Goal: Task Accomplishment & Management: Complete application form

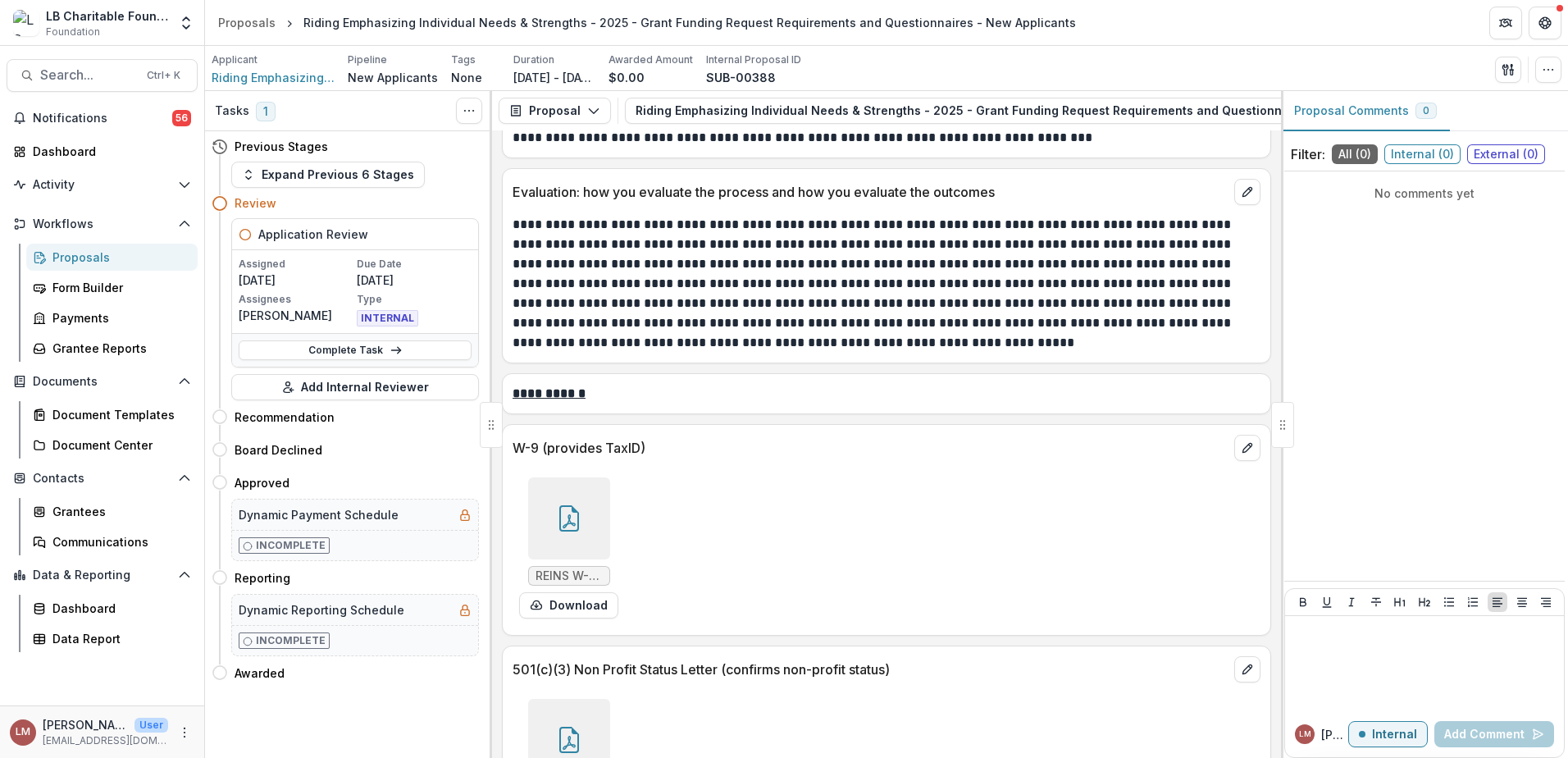
scroll to position [5596, 0]
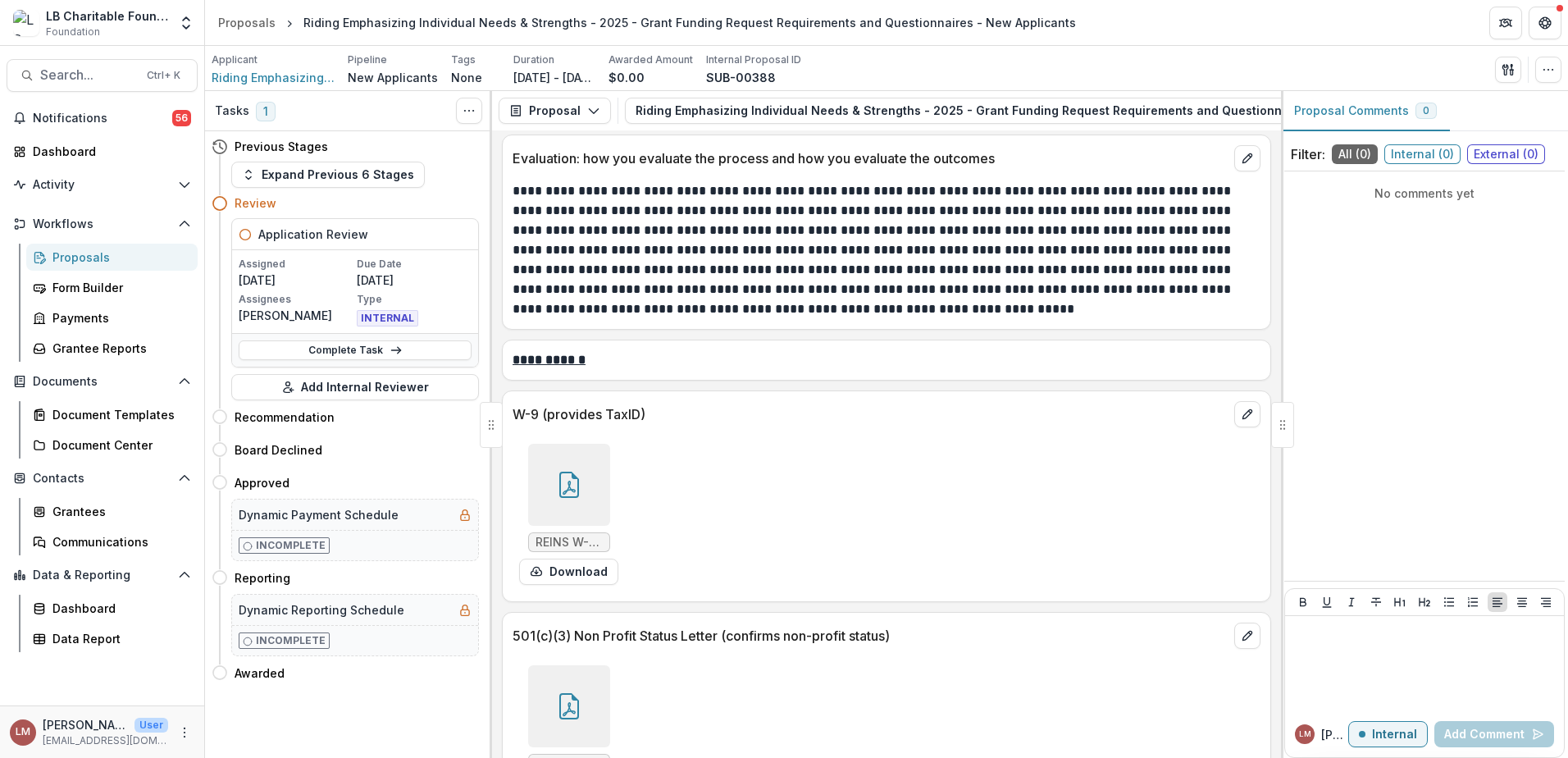
click at [568, 472] on icon at bounding box center [569, 484] width 26 height 26
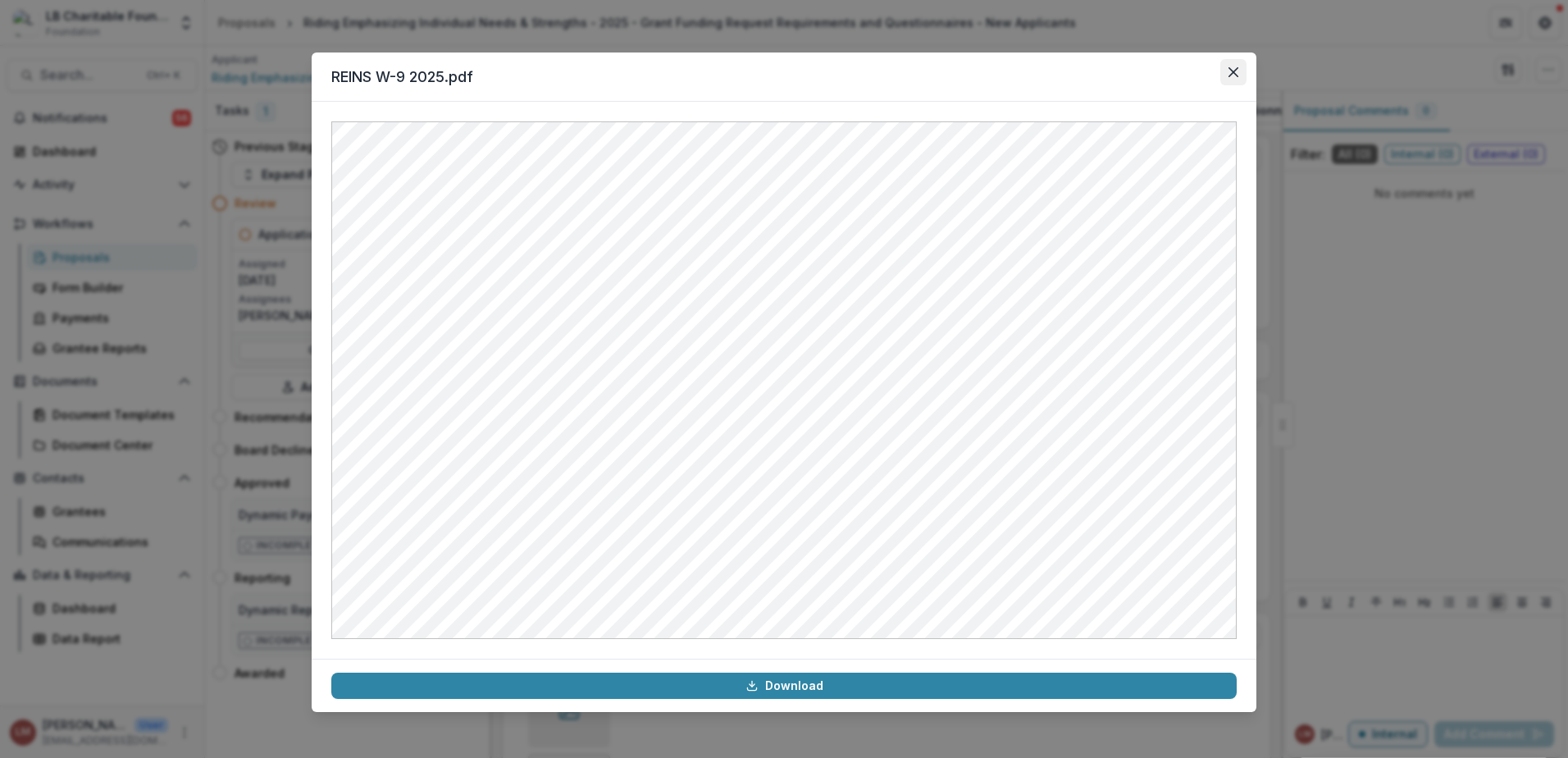
click at [1231, 75] on icon "Close" at bounding box center [1233, 71] width 10 height 10
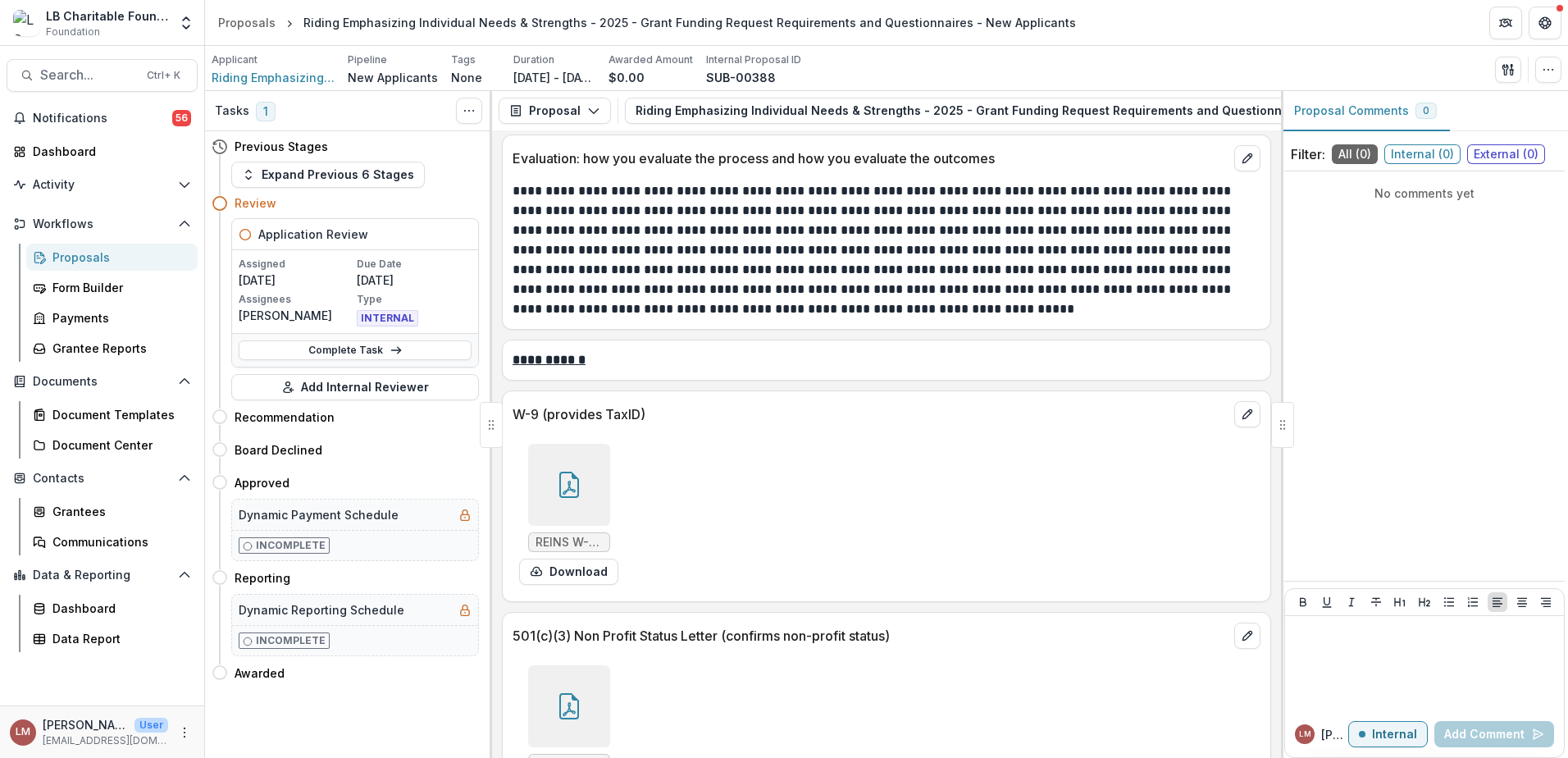
click at [585, 667] on div at bounding box center [569, 706] width 82 height 82
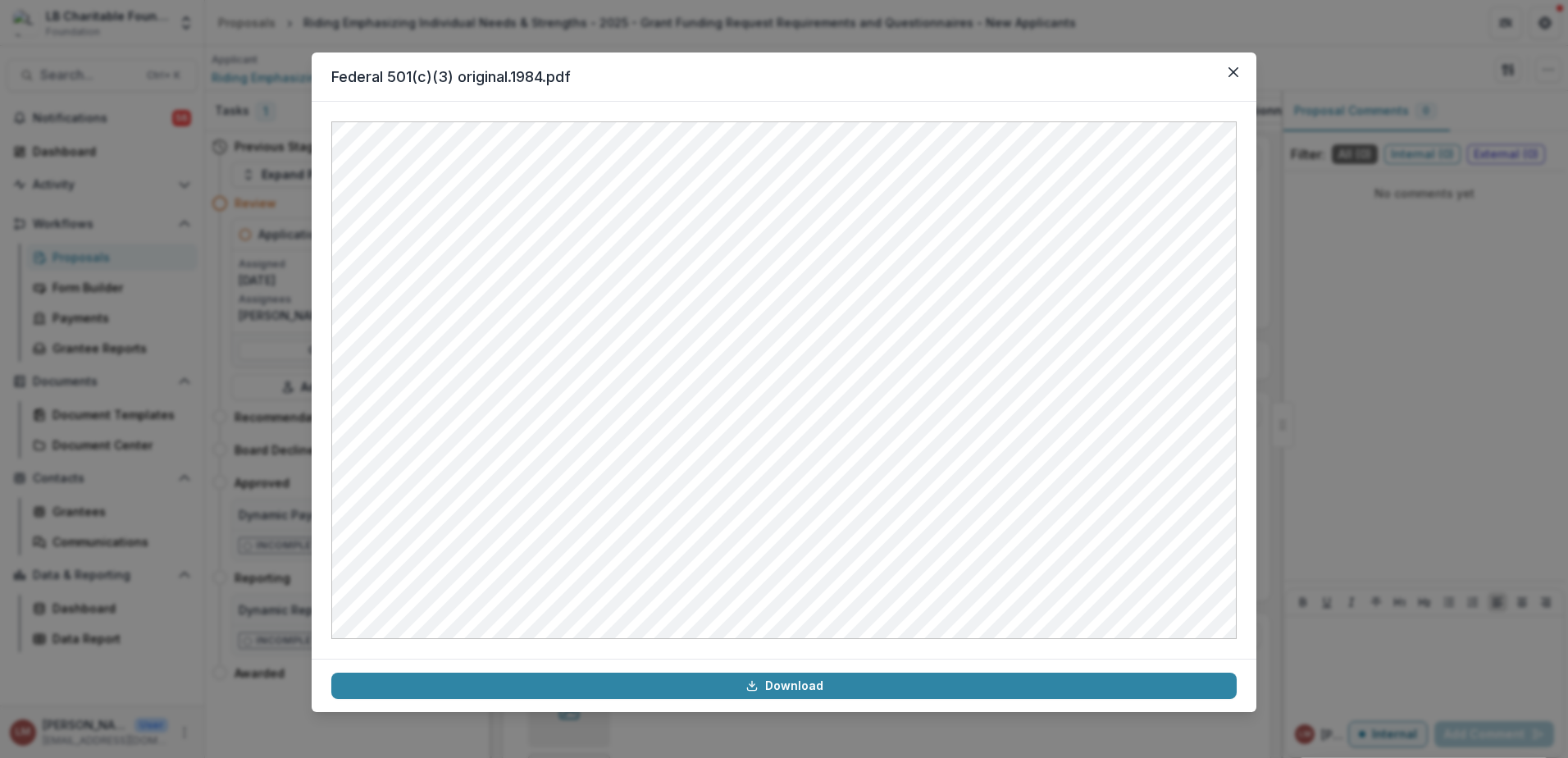
drag, startPoint x: 1234, startPoint y: 71, endPoint x: 1227, endPoint y: 87, distance: 17.5
click at [1234, 71] on icon "Close" at bounding box center [1233, 71] width 10 height 10
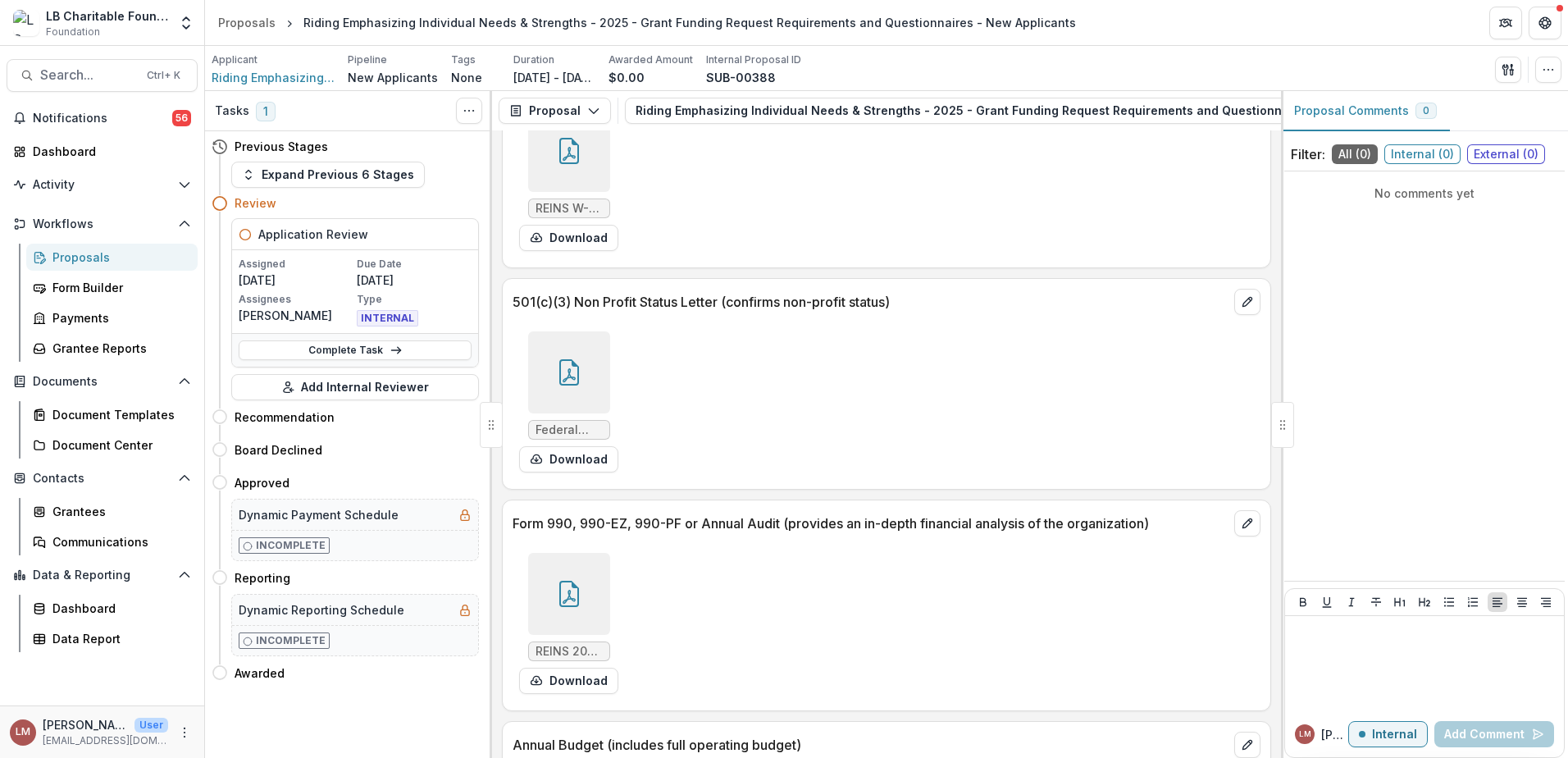
scroll to position [5956, 0]
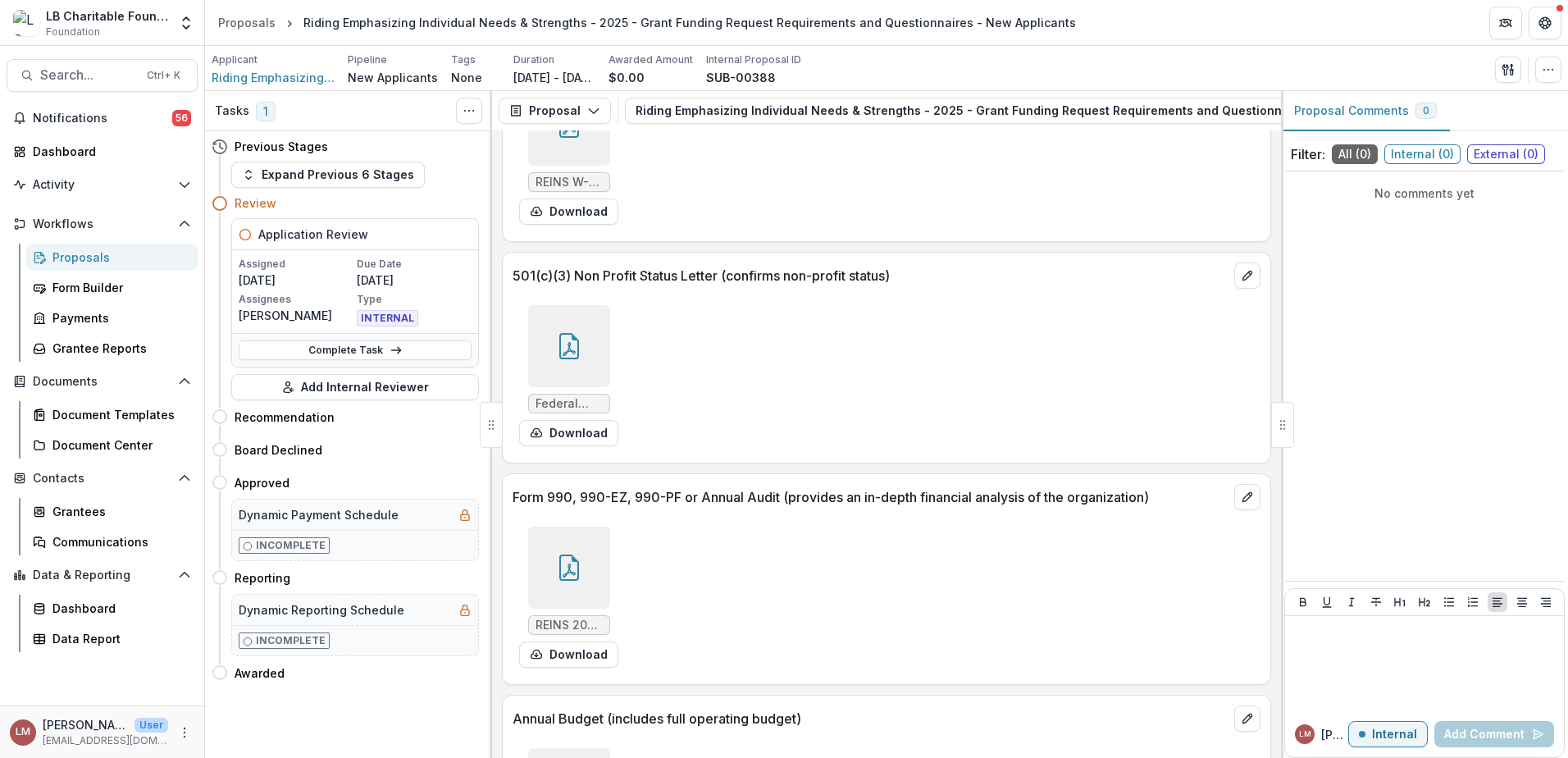
click at [574, 527] on div at bounding box center [569, 567] width 82 height 82
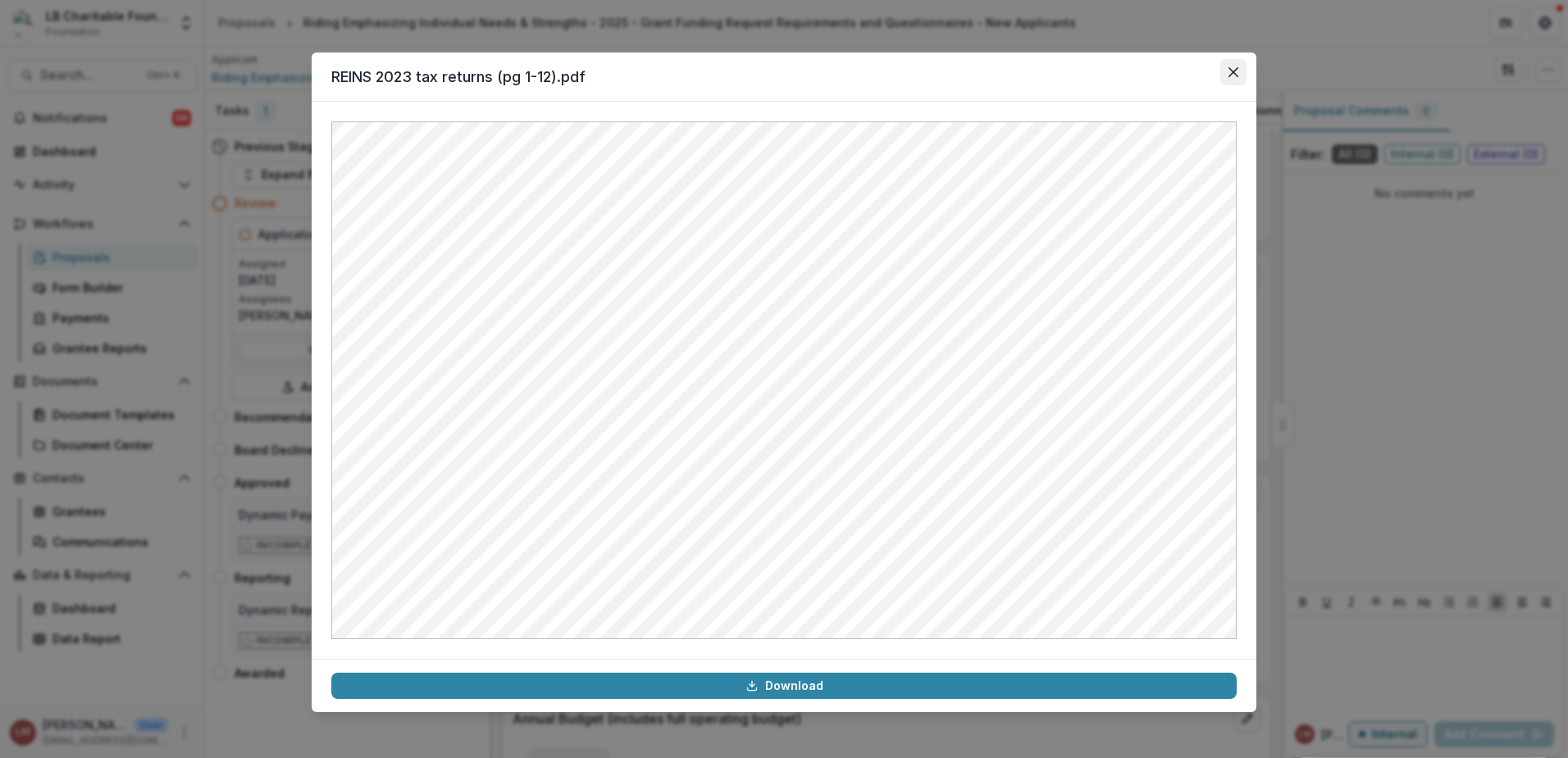
click at [1233, 72] on icon "Close" at bounding box center [1233, 71] width 10 height 10
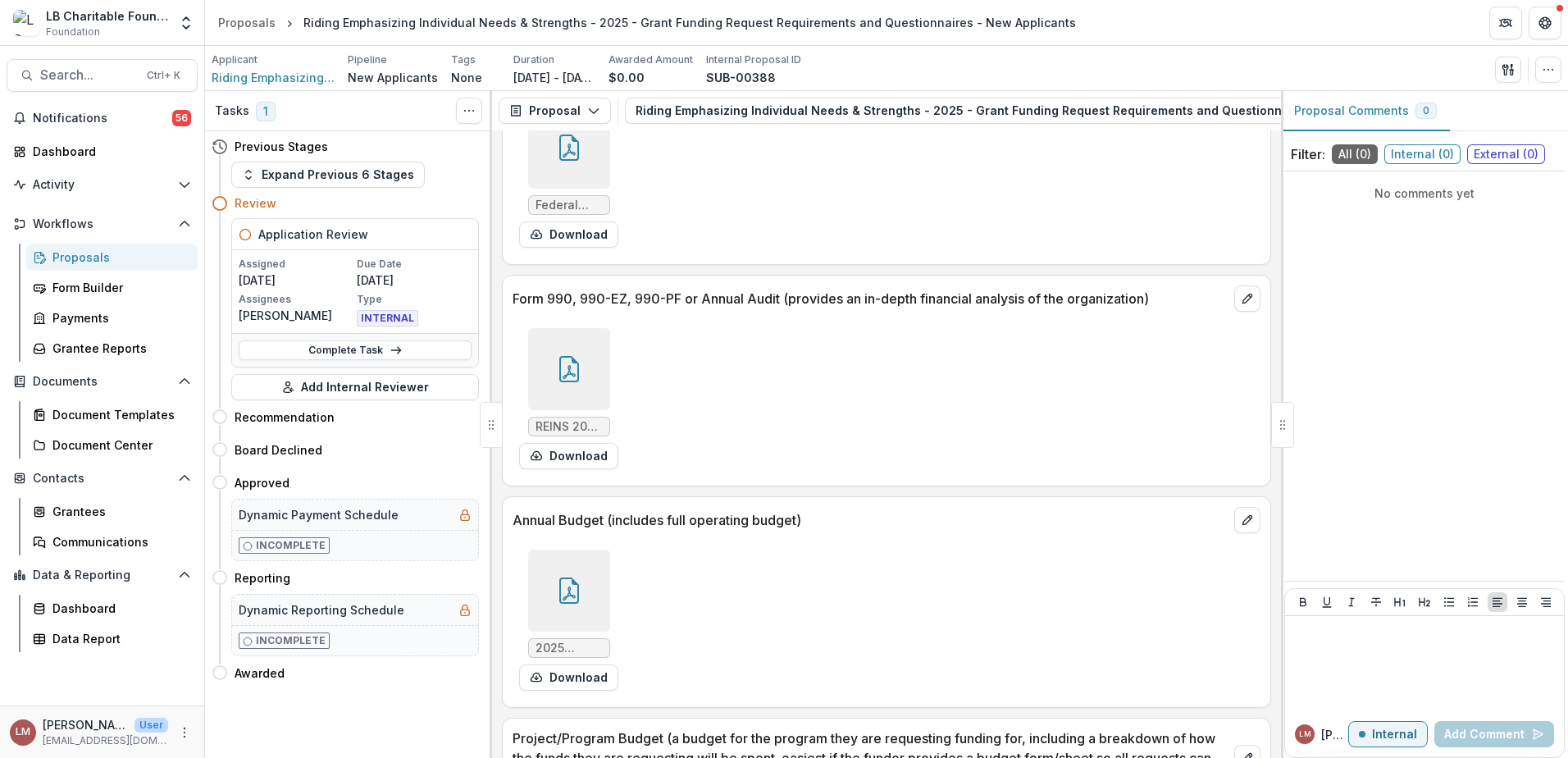
scroll to position [6178, 0]
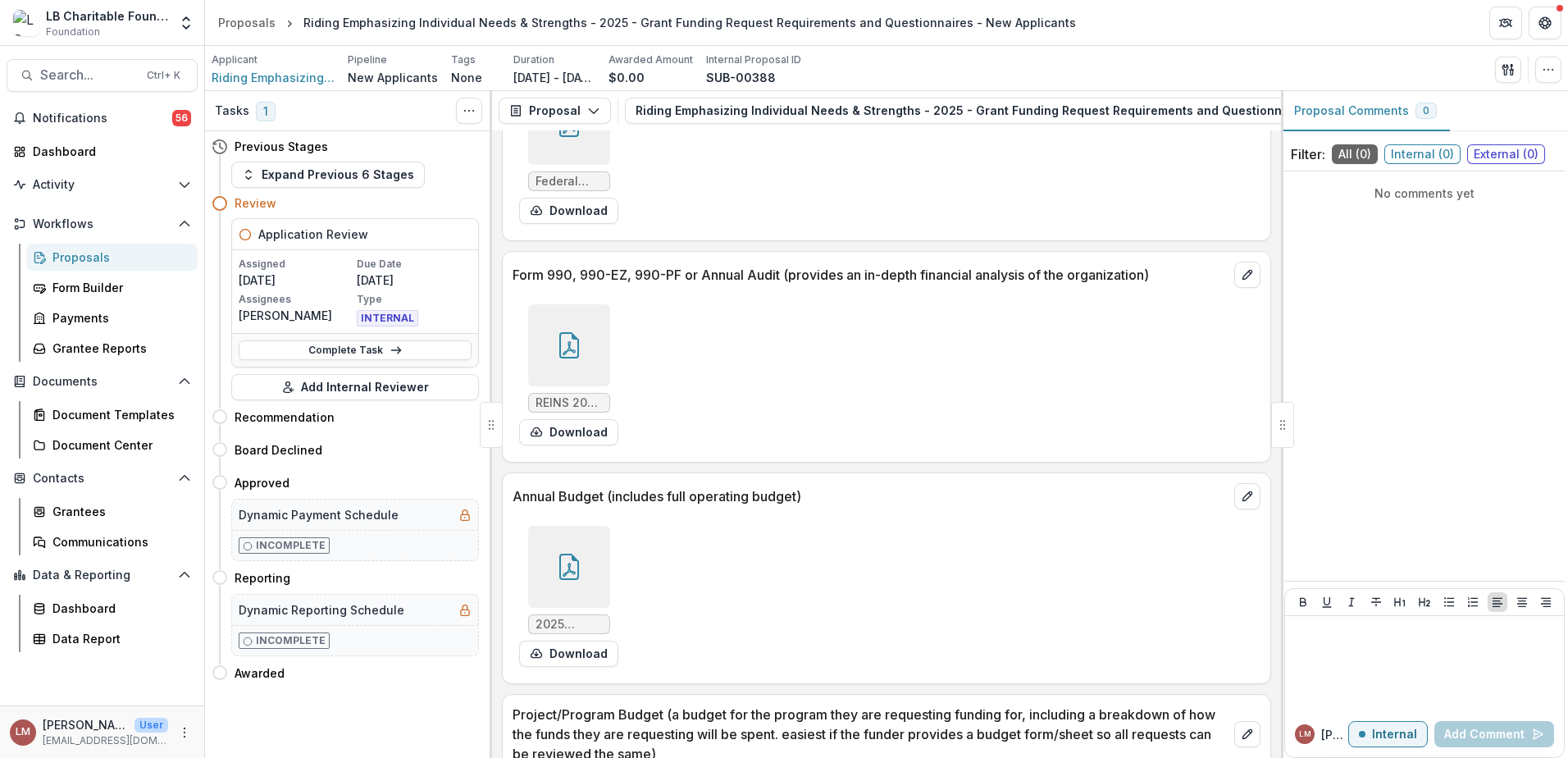
click at [583, 542] on div at bounding box center [569, 566] width 82 height 82
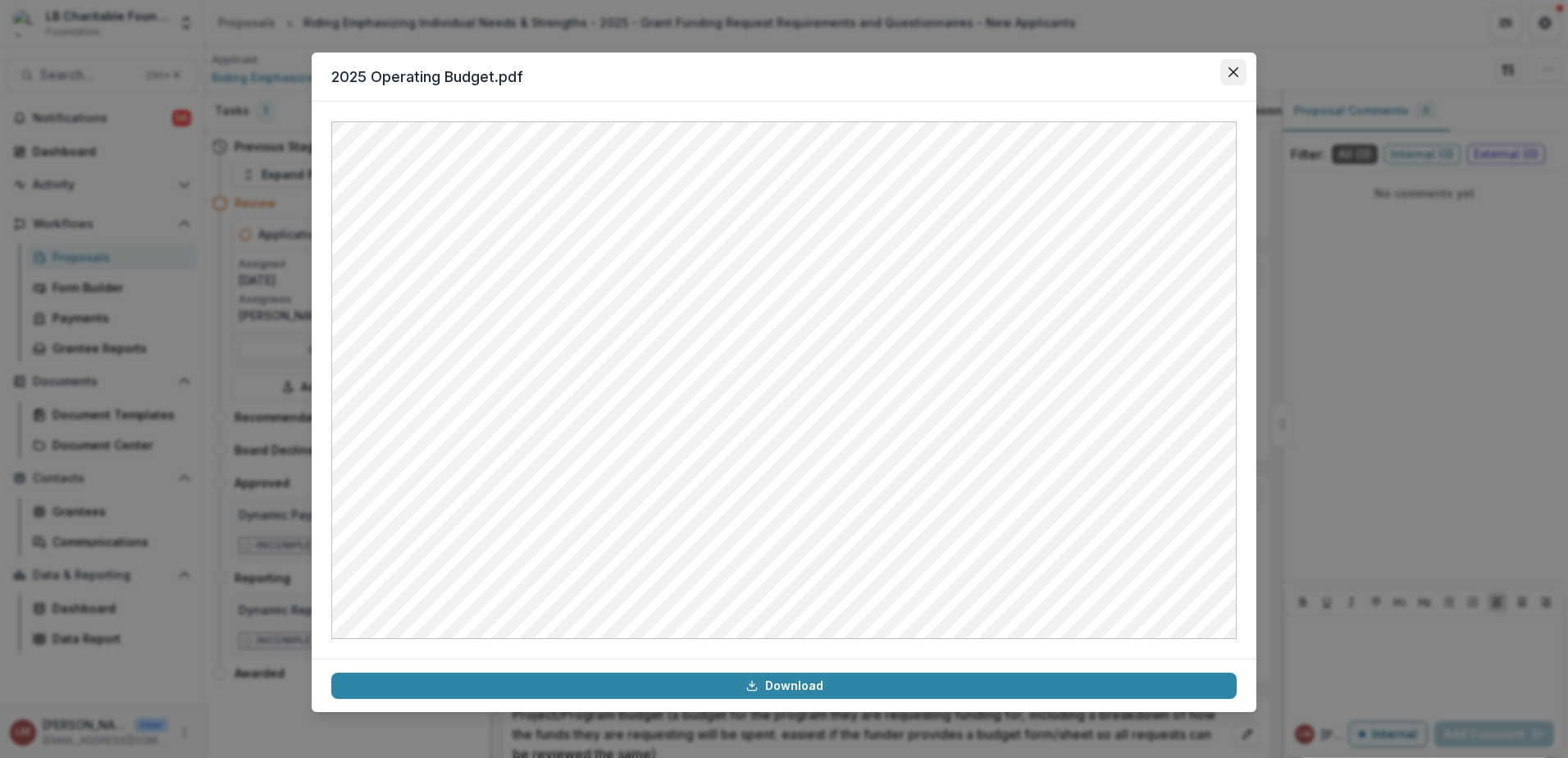
click at [1240, 76] on button "Close" at bounding box center [1233, 71] width 26 height 26
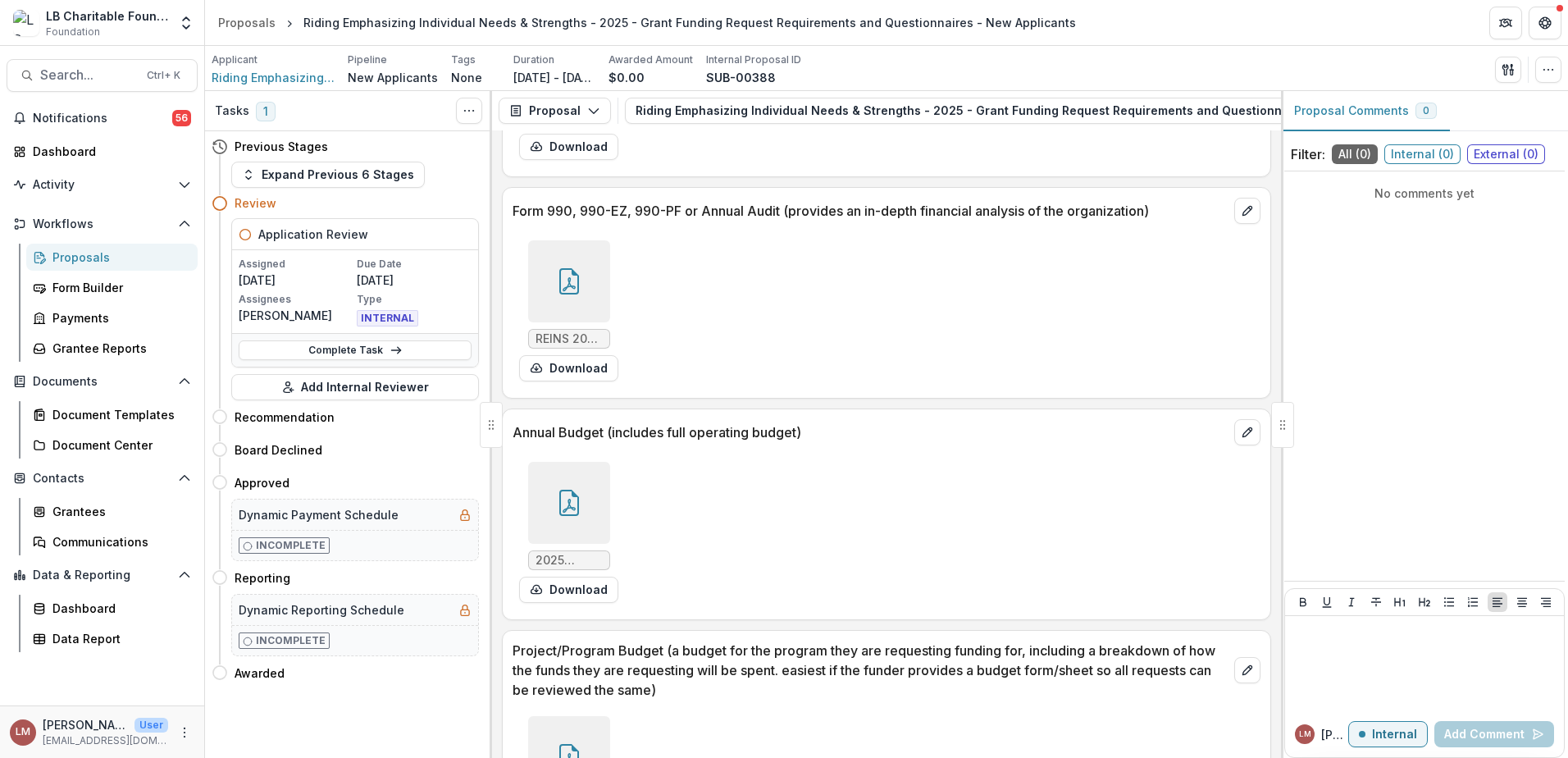
scroll to position [6332, 0]
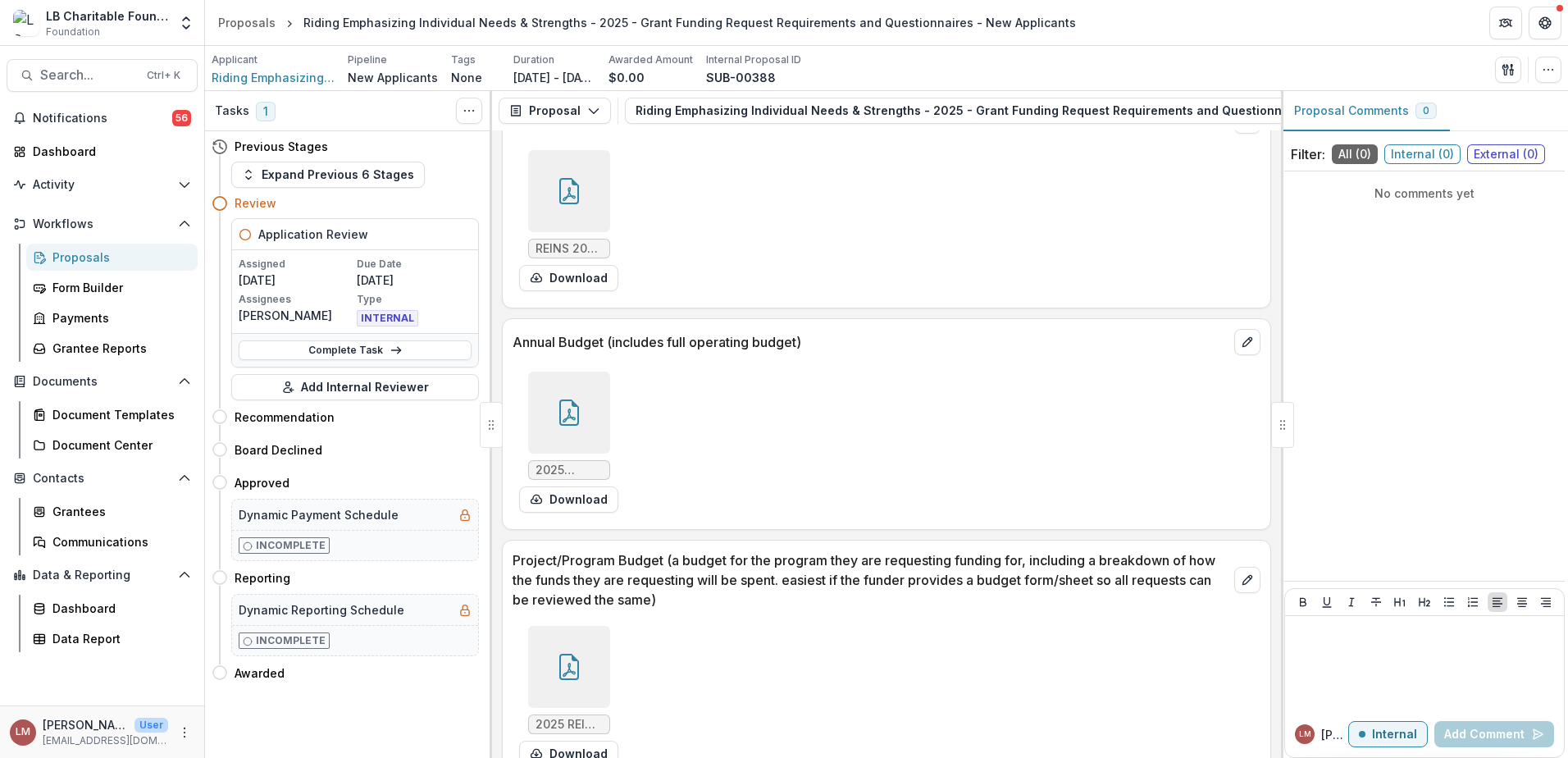
click at [566, 663] on icon at bounding box center [569, 669] width 14 height 14
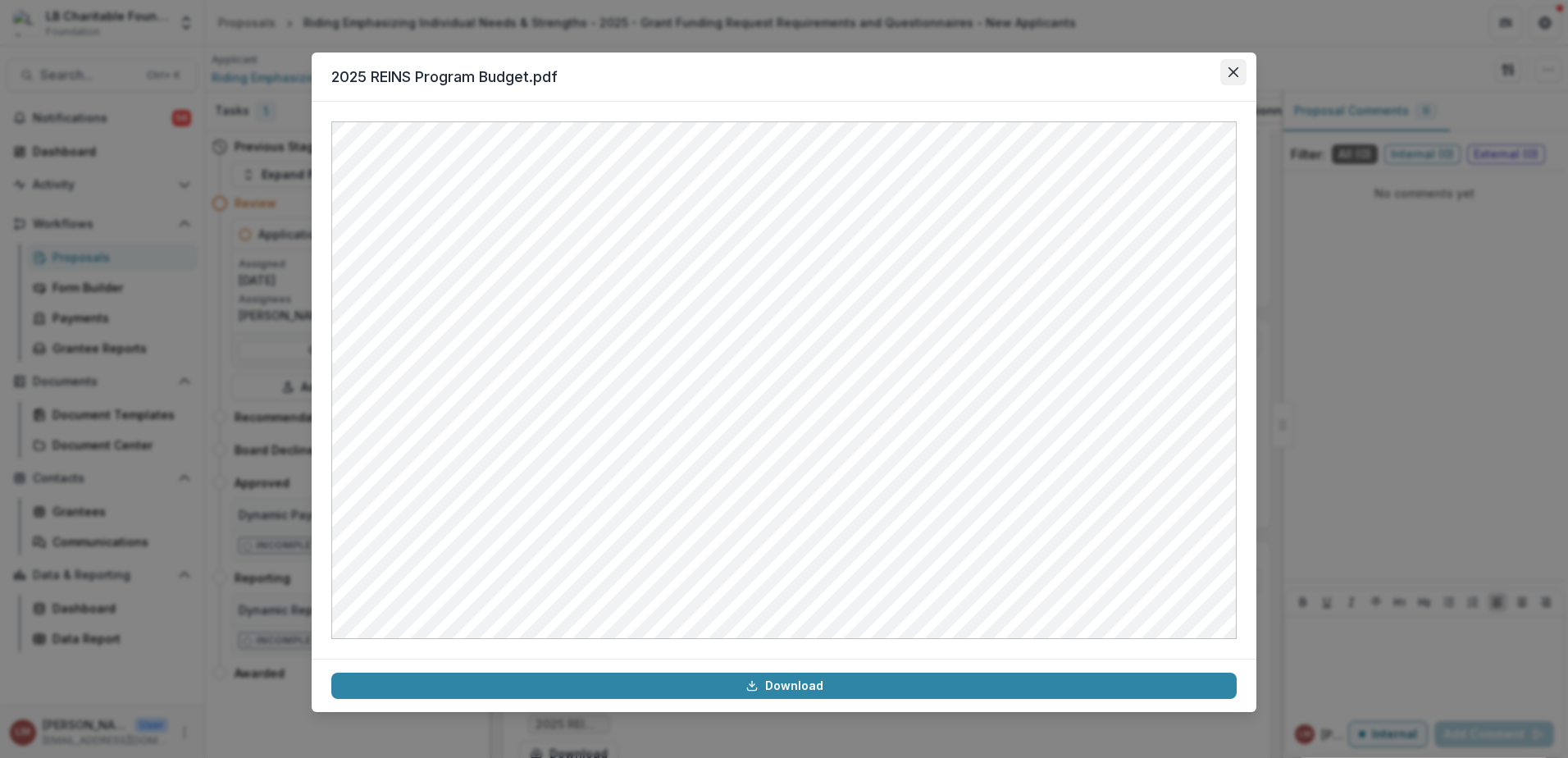
click at [1231, 70] on icon "Close" at bounding box center [1233, 71] width 10 height 10
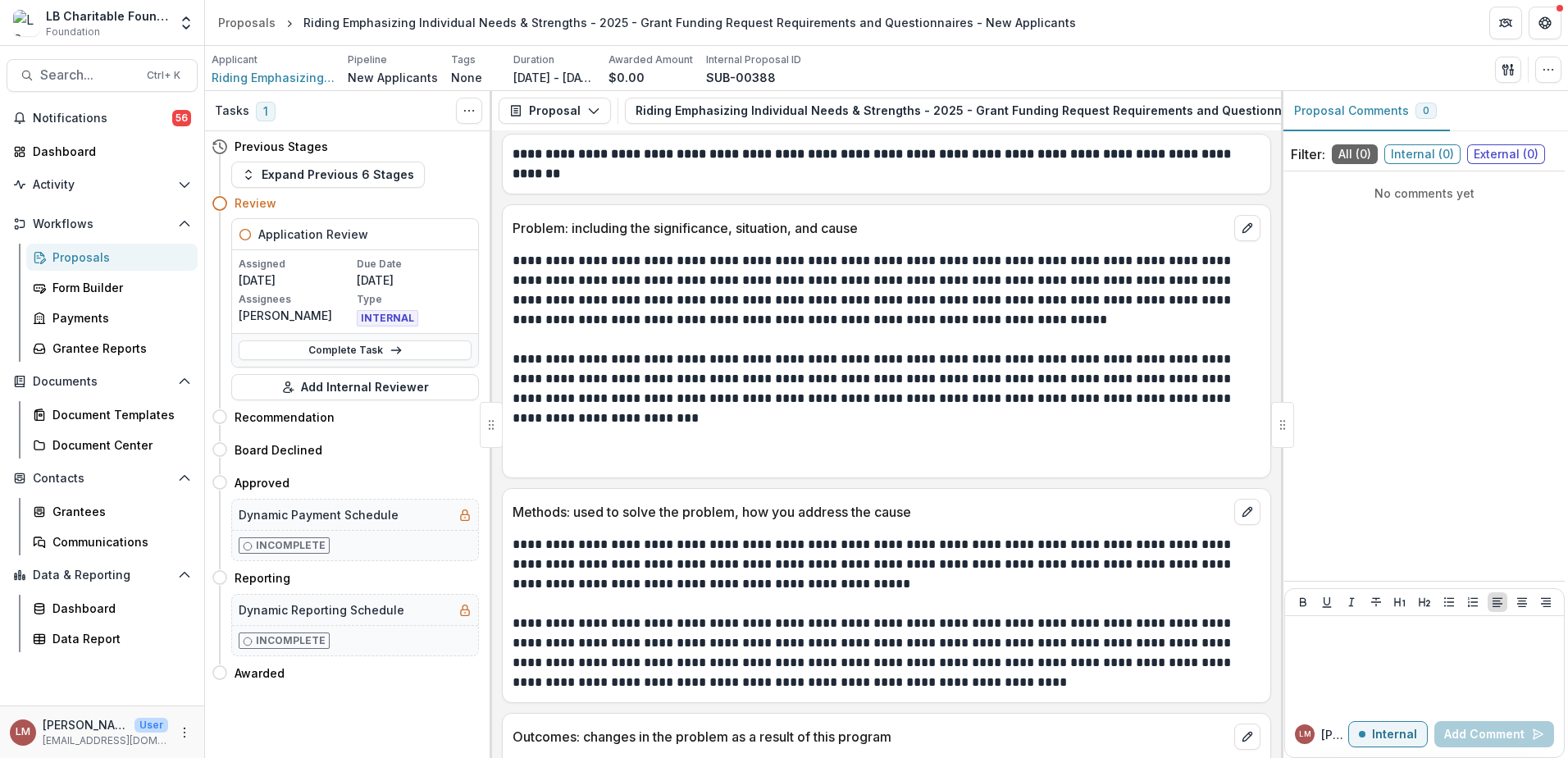
scroll to position [4824, 0]
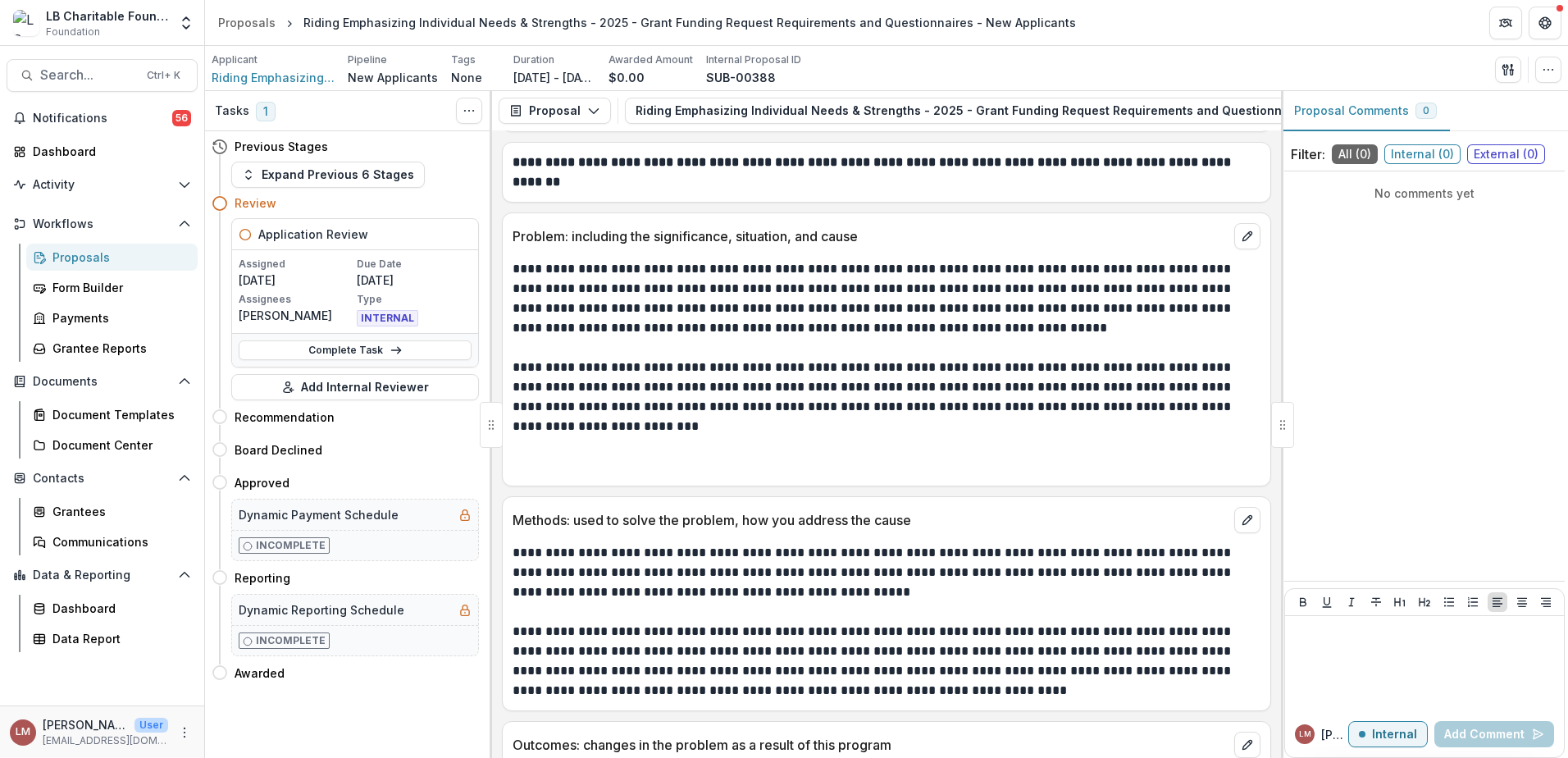
click at [707, 602] on p at bounding box center [886, 612] width 748 height 20
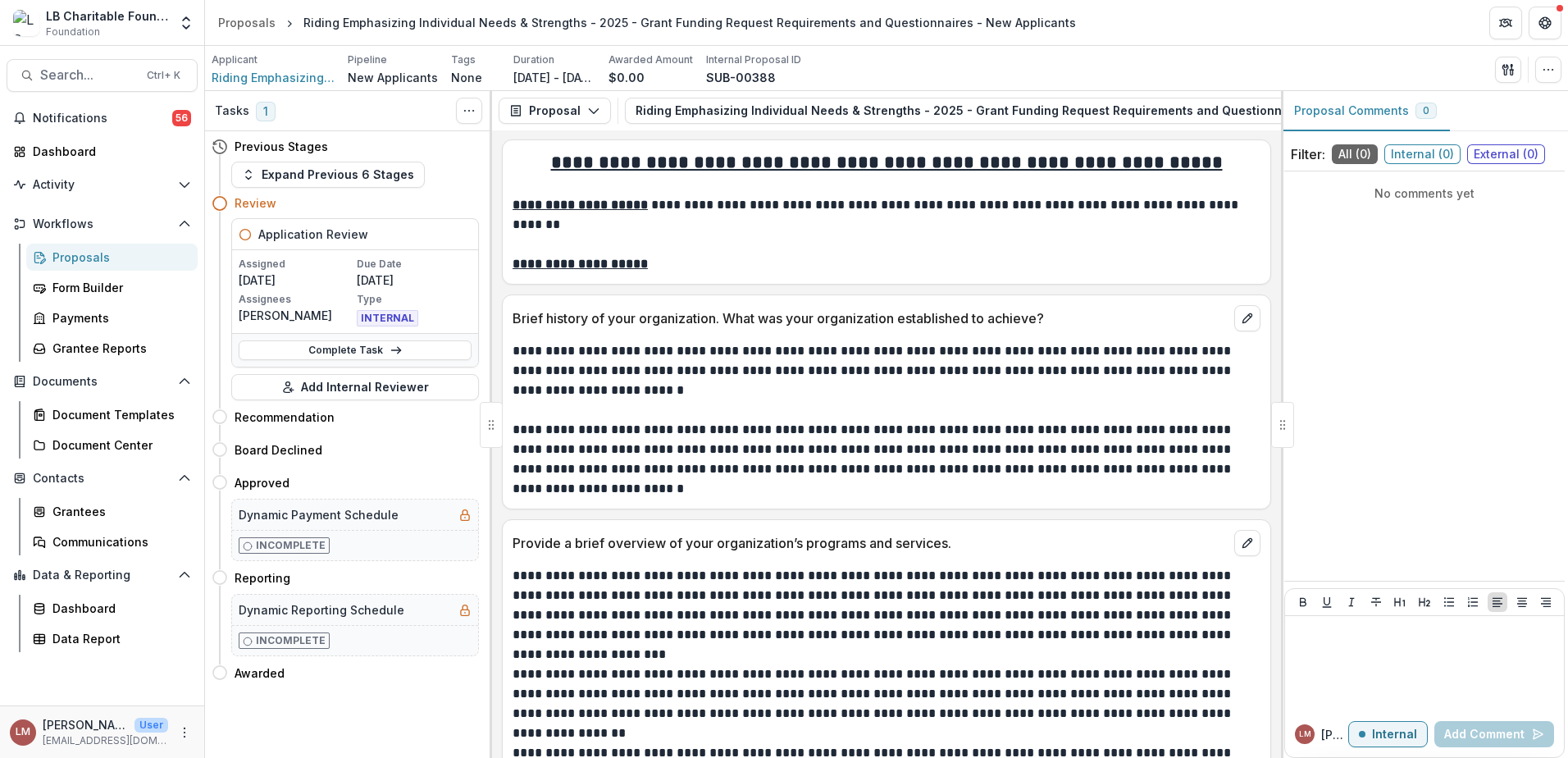
scroll to position [0, 0]
click at [1355, 213] on div "No comments yet" at bounding box center [1424, 376] width 281 height 397
click at [1376, 239] on div "No comments yet" at bounding box center [1424, 376] width 281 height 397
click at [1416, 155] on span "Internal ( 0 )" at bounding box center [1423, 154] width 76 height 20
click at [1380, 192] on p "No comments yet" at bounding box center [1424, 192] width 267 height 17
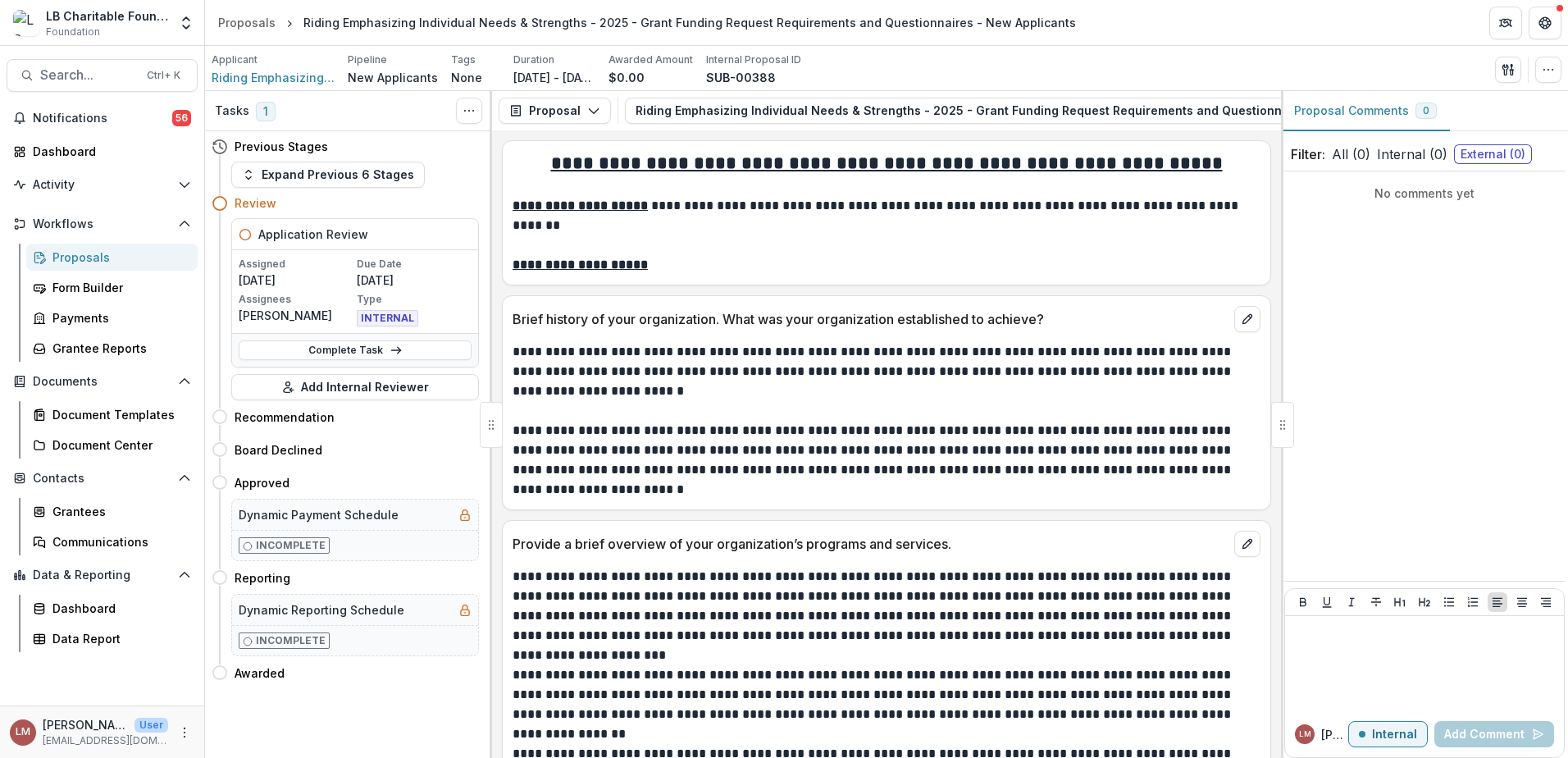
click at [1366, 247] on div "No comments yet" at bounding box center [1424, 376] width 281 height 397
click at [1343, 113] on button "Proposal Comments 0" at bounding box center [1365, 111] width 169 height 40
click at [1409, 294] on div "No comments yet" at bounding box center [1424, 376] width 281 height 397
click at [1402, 738] on p "Internal" at bounding box center [1395, 734] width 45 height 14
click at [215, 419] on icon at bounding box center [219, 416] width 16 height 16
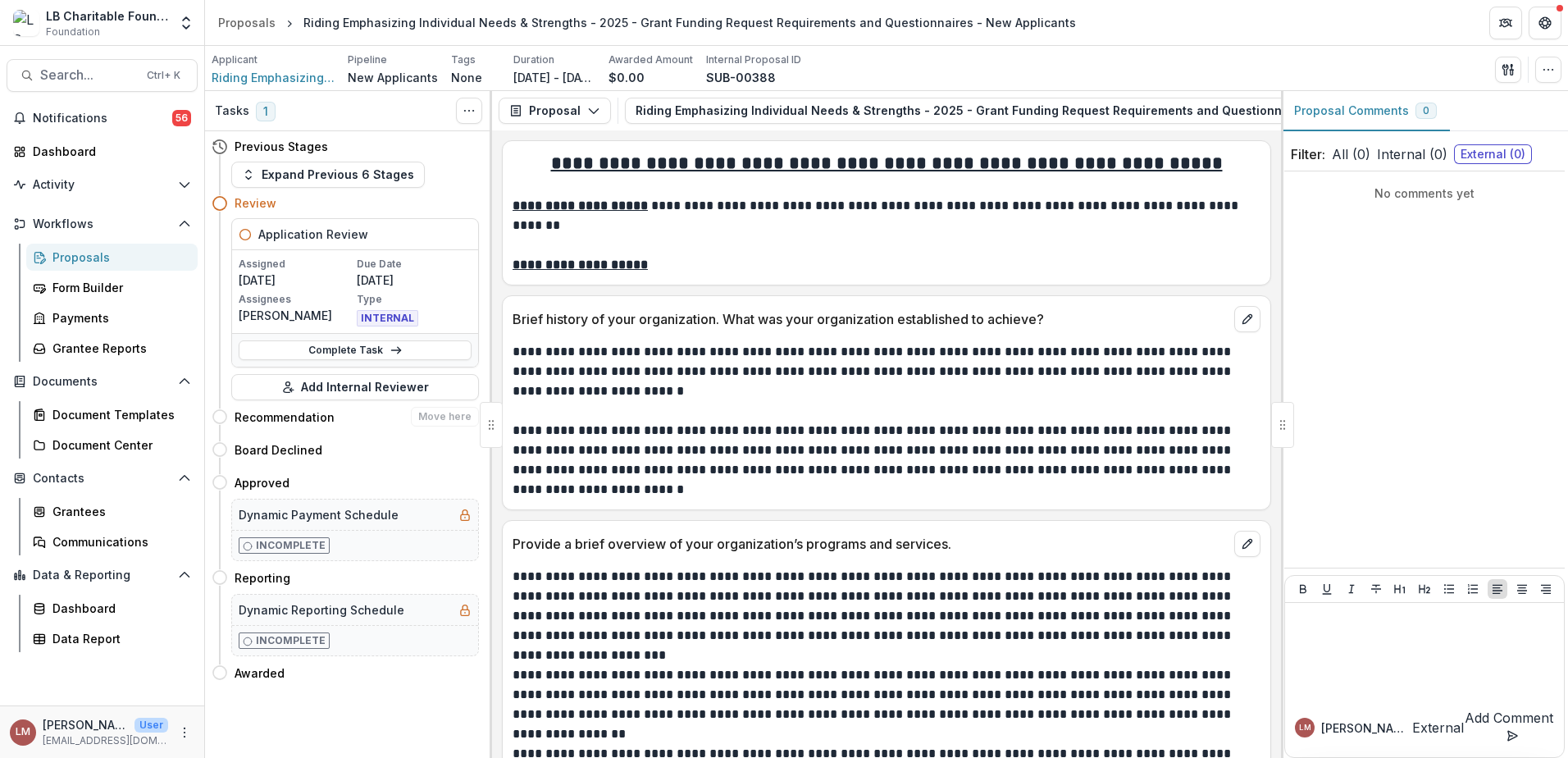
click at [224, 419] on icon at bounding box center [219, 416] width 16 height 16
click at [344, 173] on button "Expand Previous 6 Stages" at bounding box center [328, 174] width 193 height 26
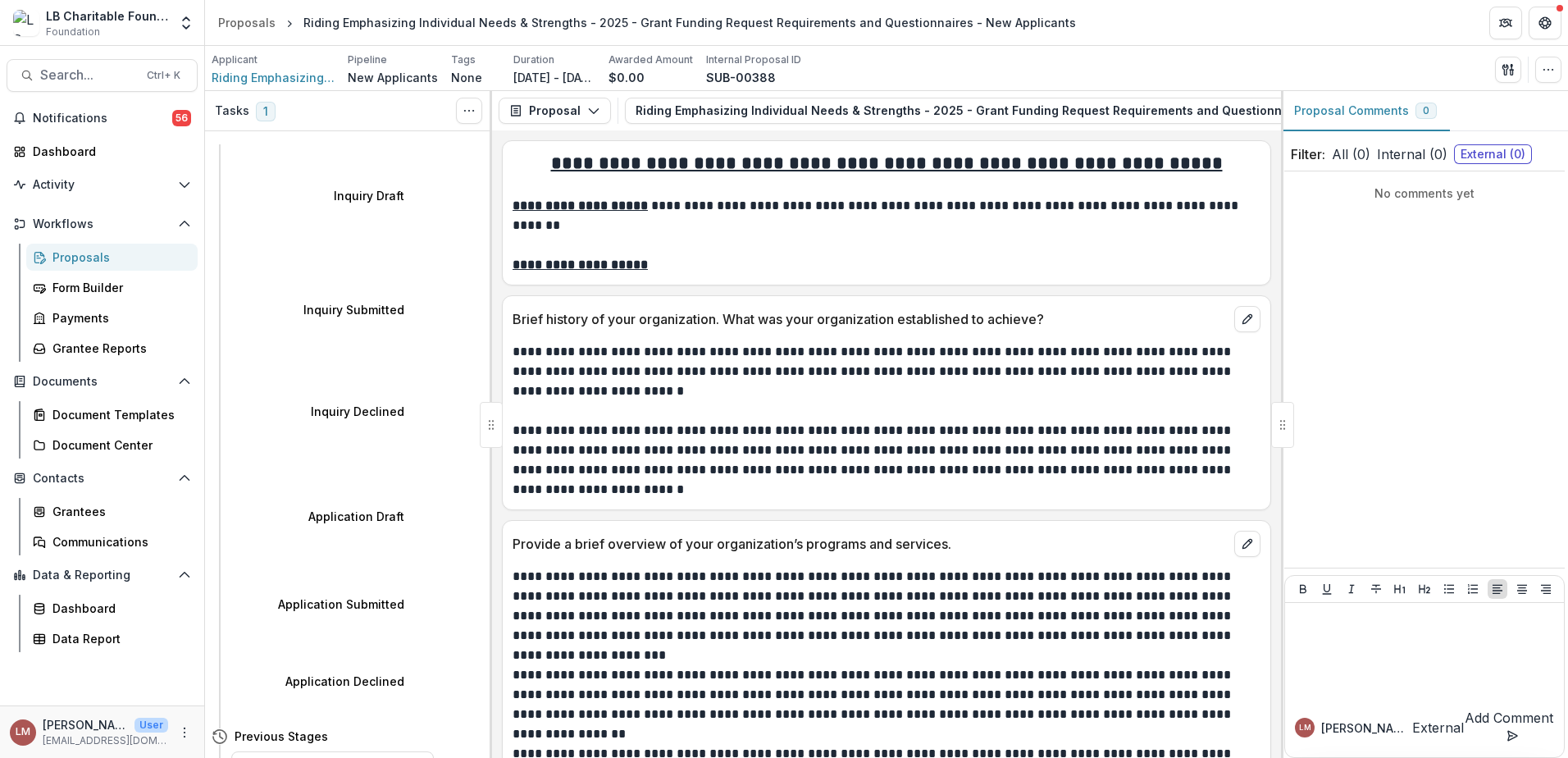
scroll to position [128, 0]
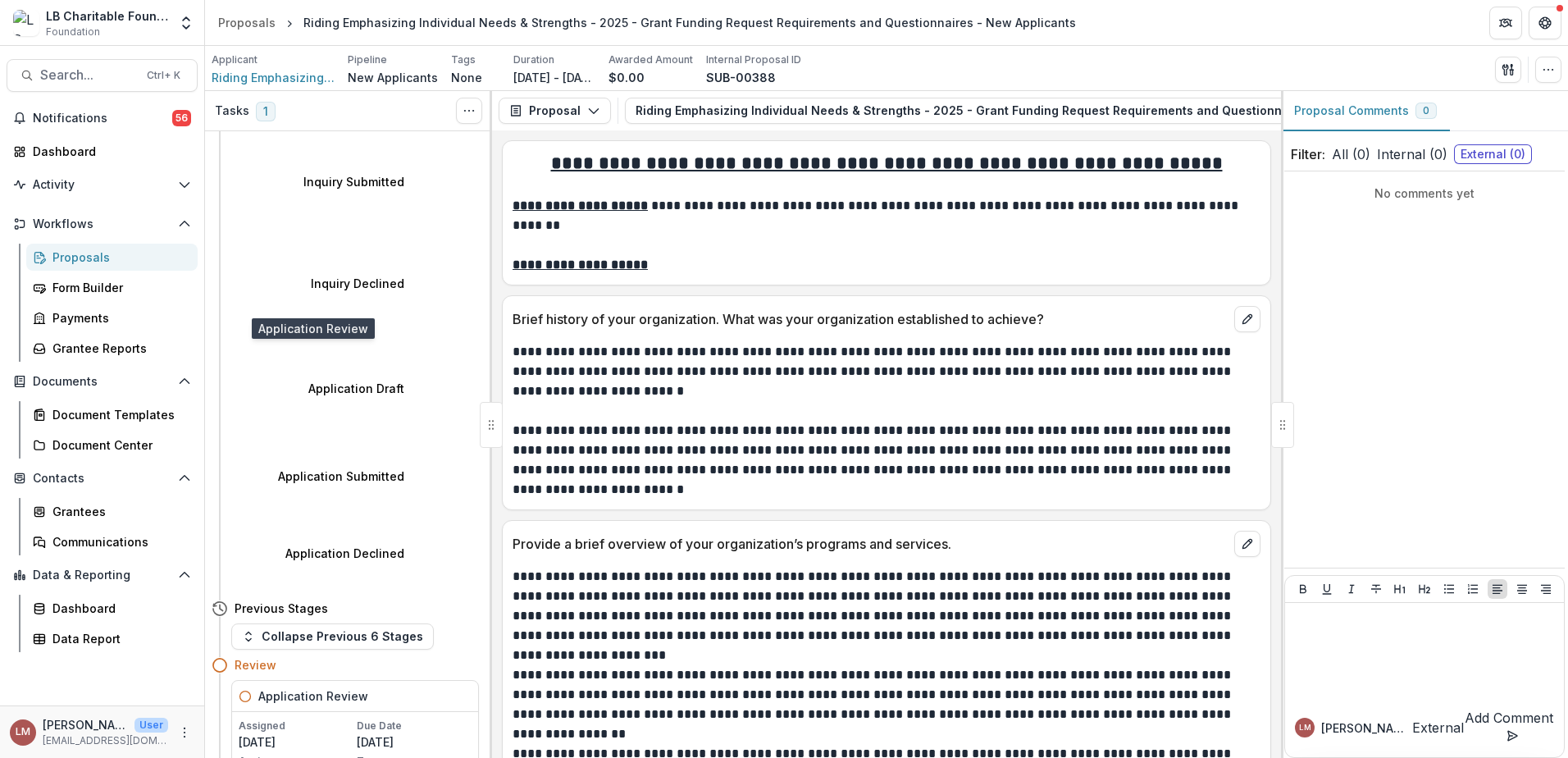
click at [313, 688] on h5 "Application Review" at bounding box center [313, 696] width 110 height 17
drag, startPoint x: 1379, startPoint y: 736, endPoint x: 1417, endPoint y: 732, distance: 38.2
click at [1412, 735] on p "External" at bounding box center [1437, 727] width 51 height 20
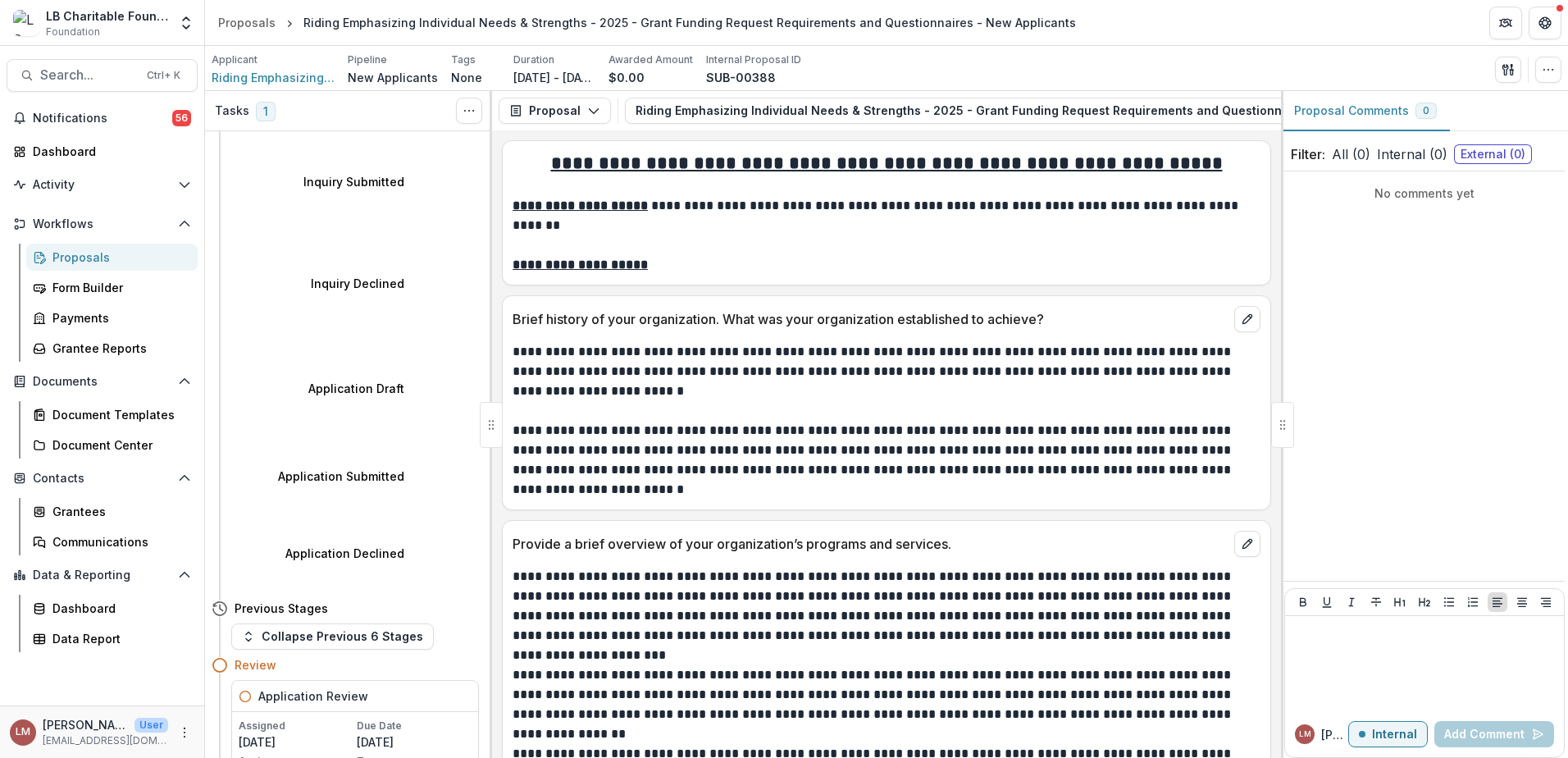
click at [1379, 456] on div "No comments yet" at bounding box center [1424, 376] width 281 height 397
click at [1358, 156] on span "All ( 0 )" at bounding box center [1350, 154] width 39 height 20
click at [56, 158] on div "Dashboard" at bounding box center [108, 151] width 152 height 17
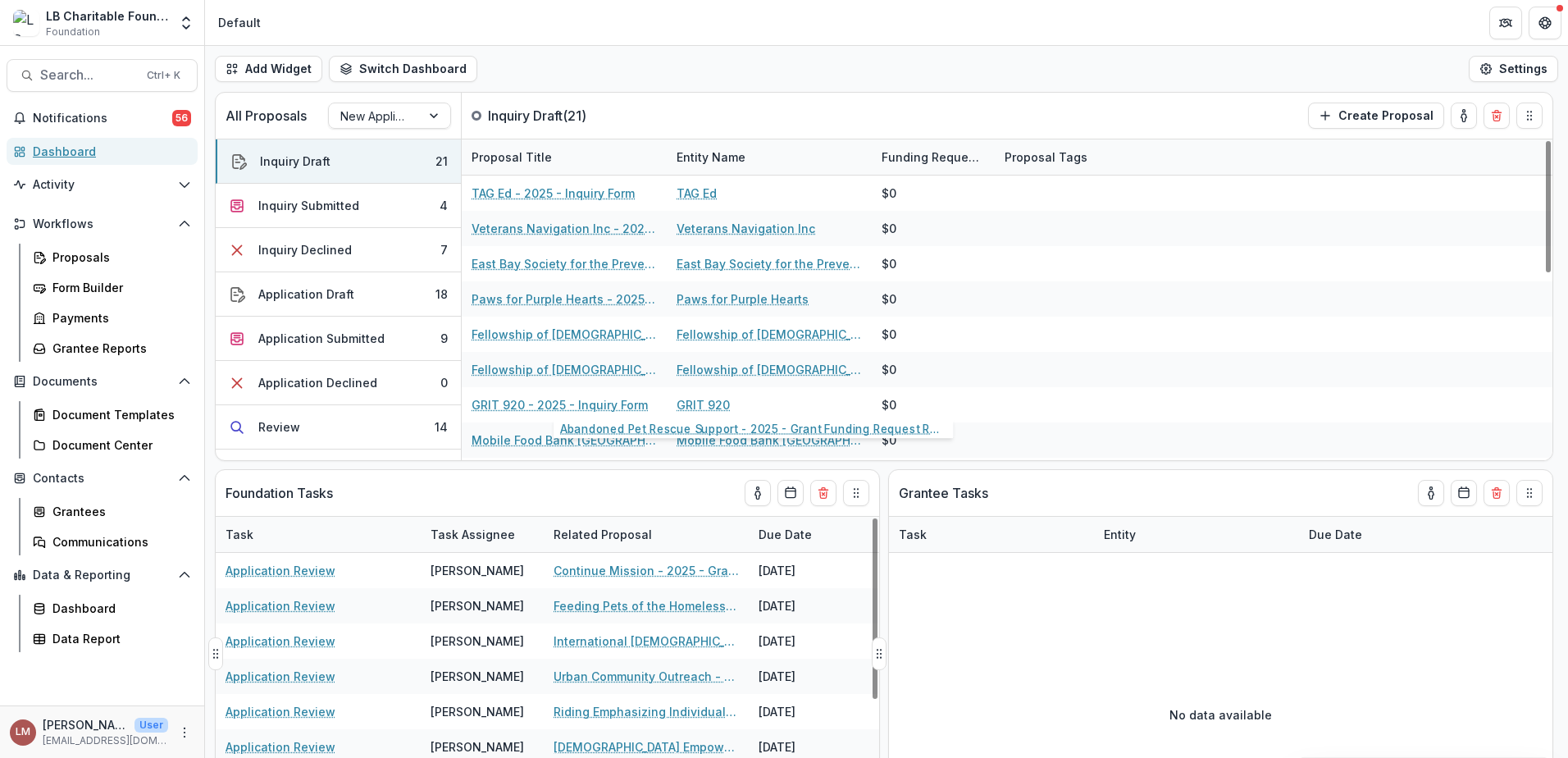
scroll to position [245, 0]
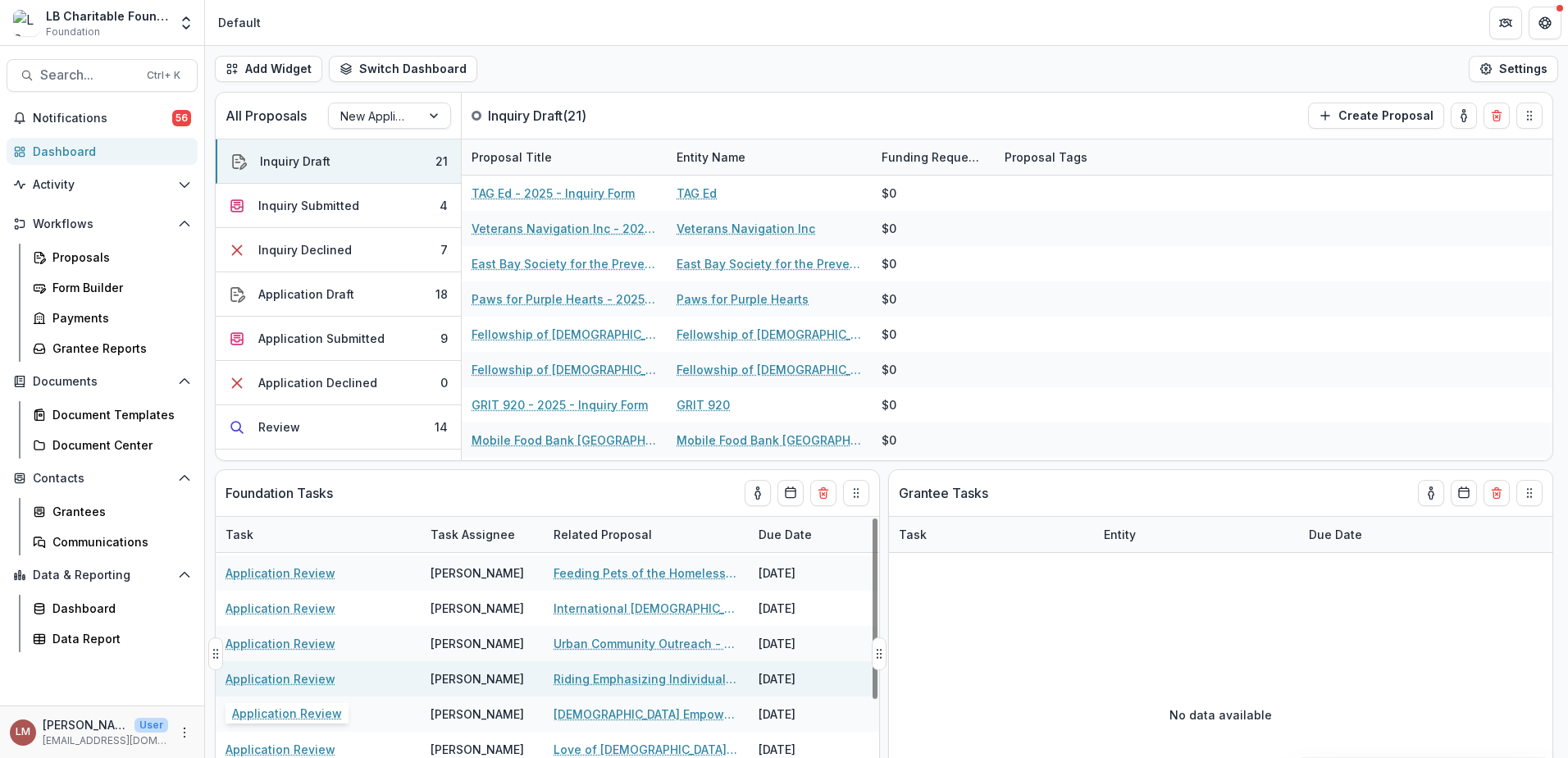
click at [301, 680] on link "Application Review" at bounding box center [281, 678] width 110 height 17
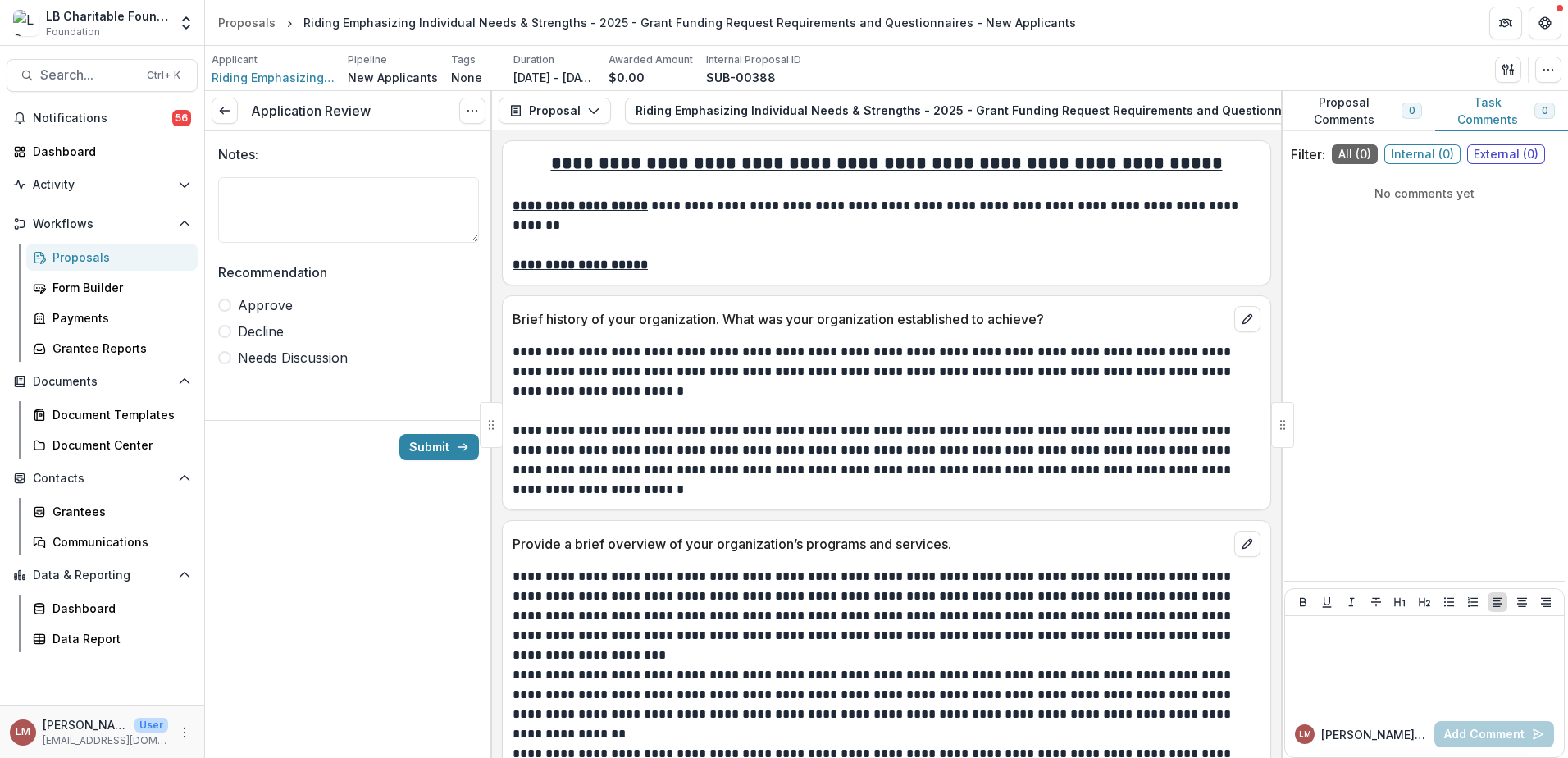
click at [220, 360] on span at bounding box center [225, 358] width 14 height 14
click at [300, 201] on textarea "Notes:" at bounding box center [349, 210] width 261 height 66
click at [318, 199] on textarea "**********" at bounding box center [349, 210] width 261 height 66
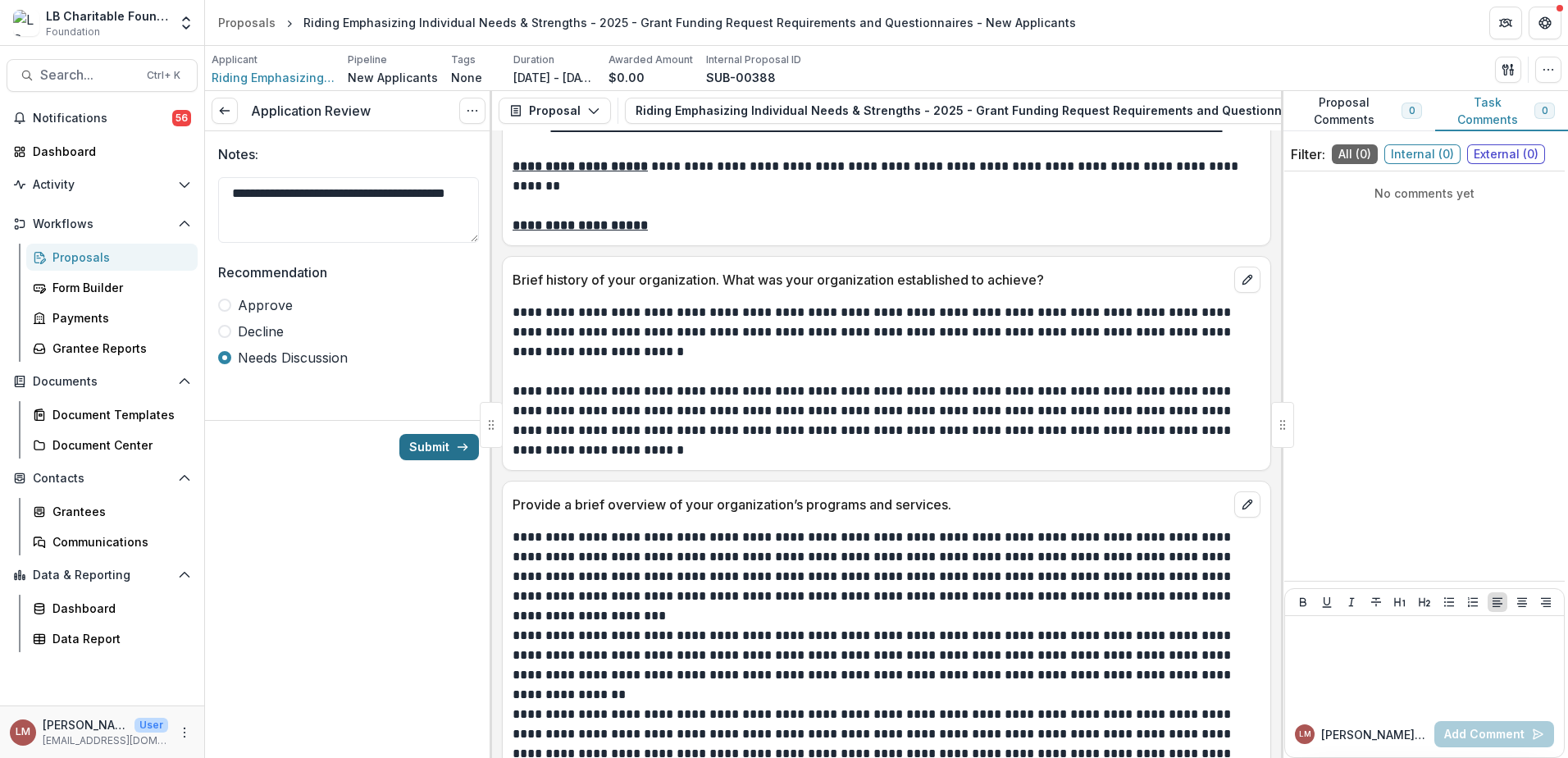
scroll to position [45, 0]
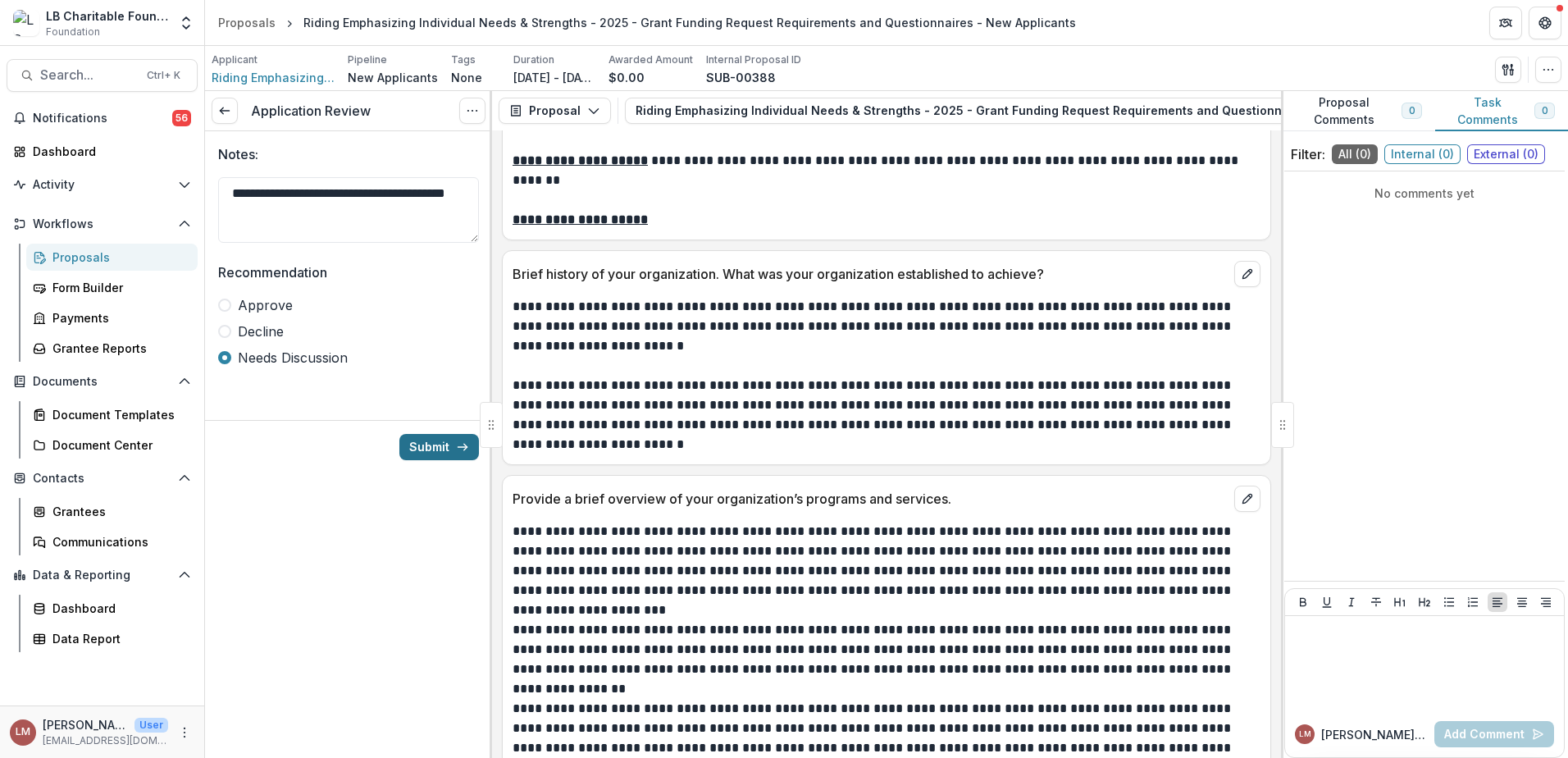
type textarea "**********"
click at [435, 451] on button "Submit" at bounding box center [439, 446] width 79 height 26
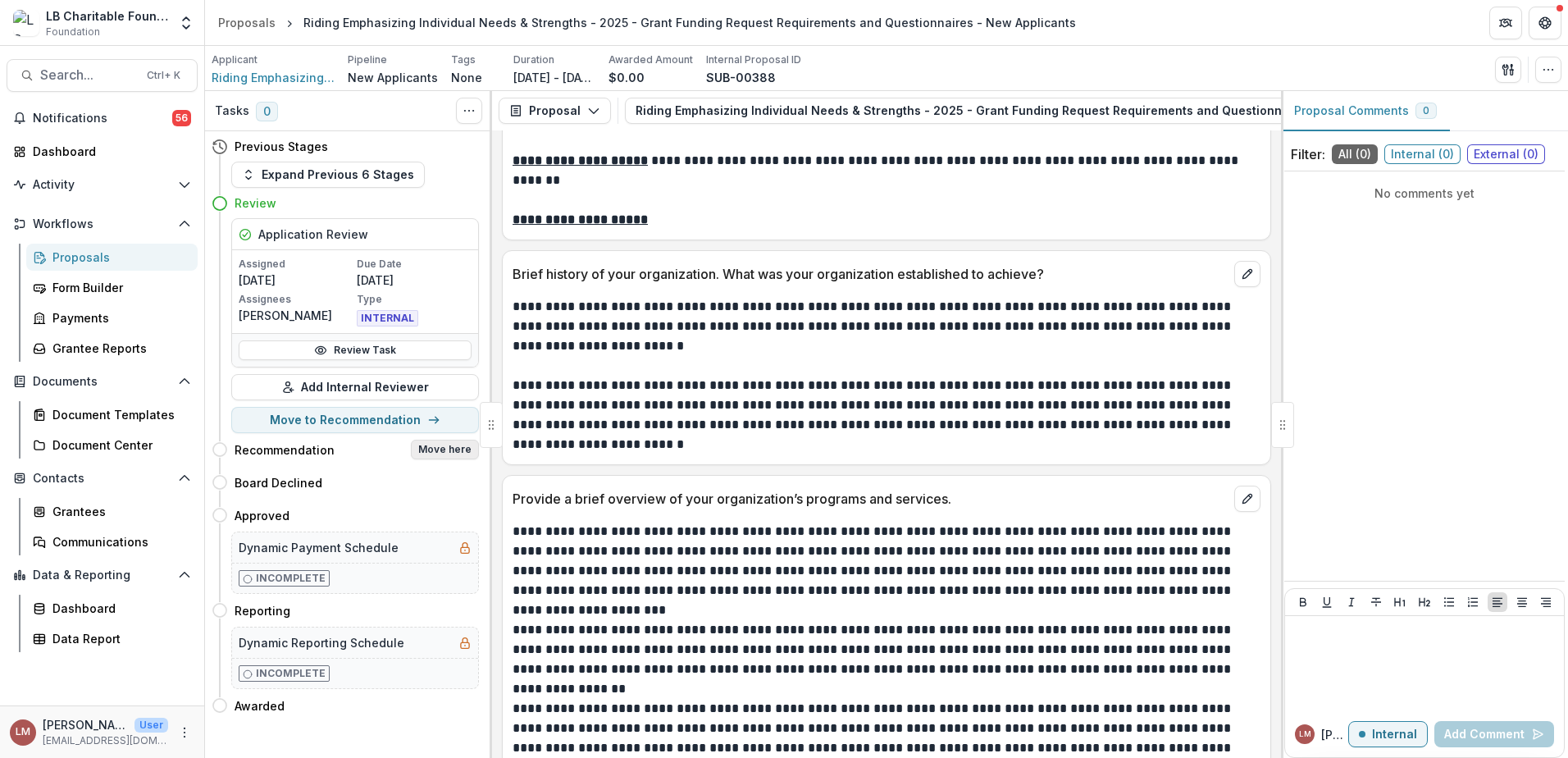
click at [449, 447] on button "Move here" at bounding box center [444, 450] width 68 height 20
select select "**********"
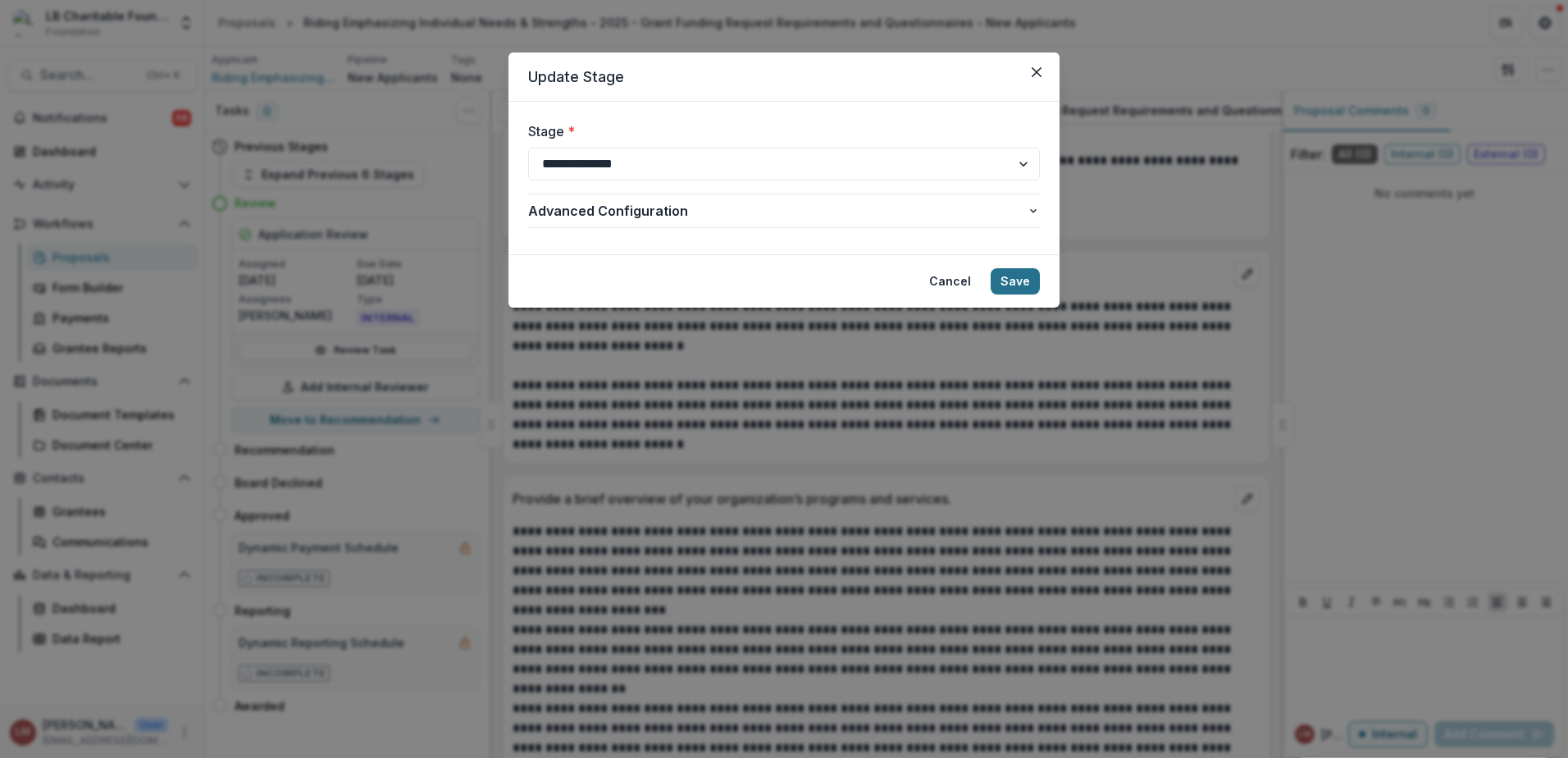
click at [1013, 282] on button "Save" at bounding box center [1015, 281] width 49 height 26
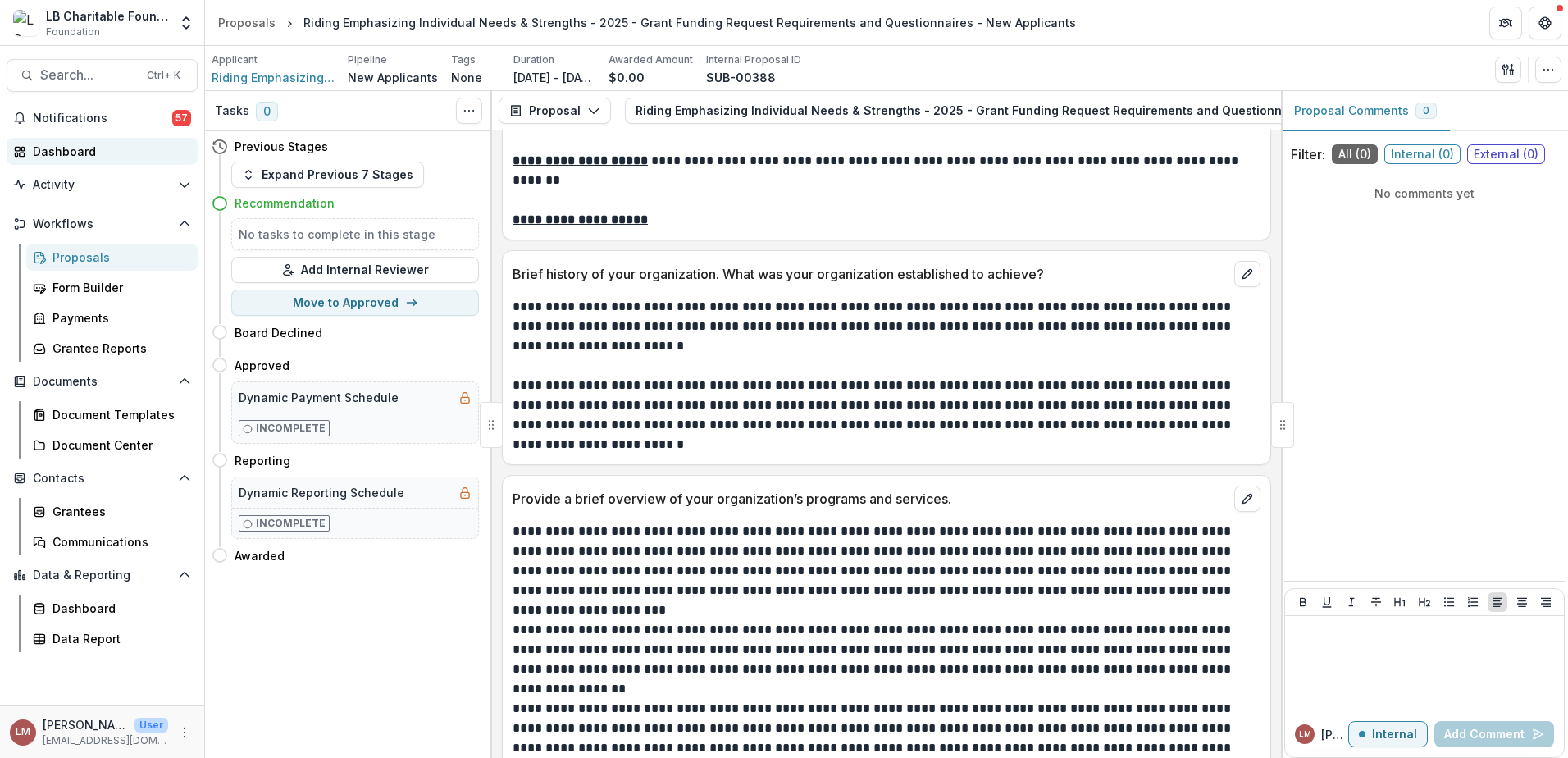
click at [75, 153] on div "Dashboard" at bounding box center [108, 151] width 152 height 17
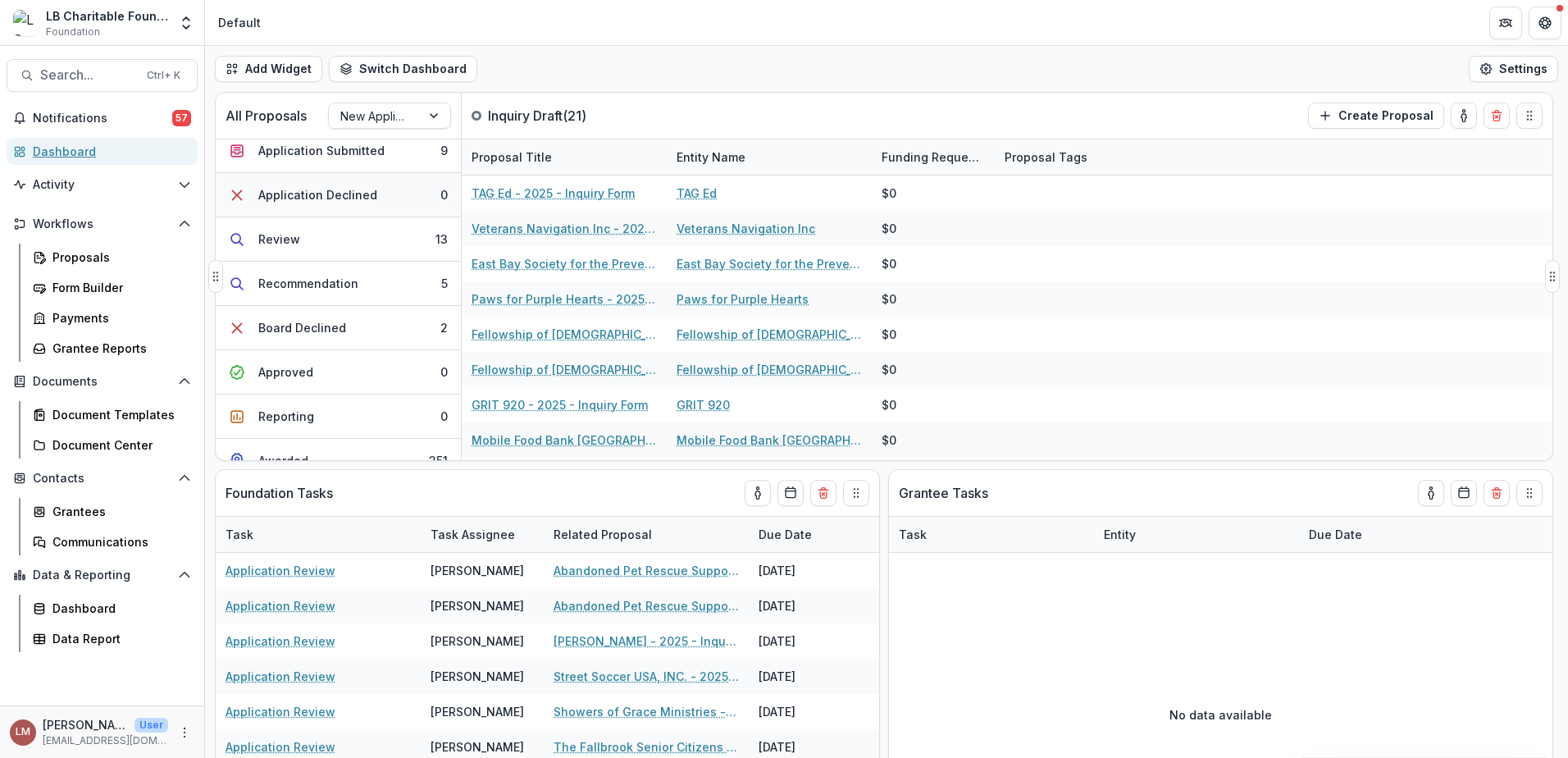
scroll to position [176, 0]
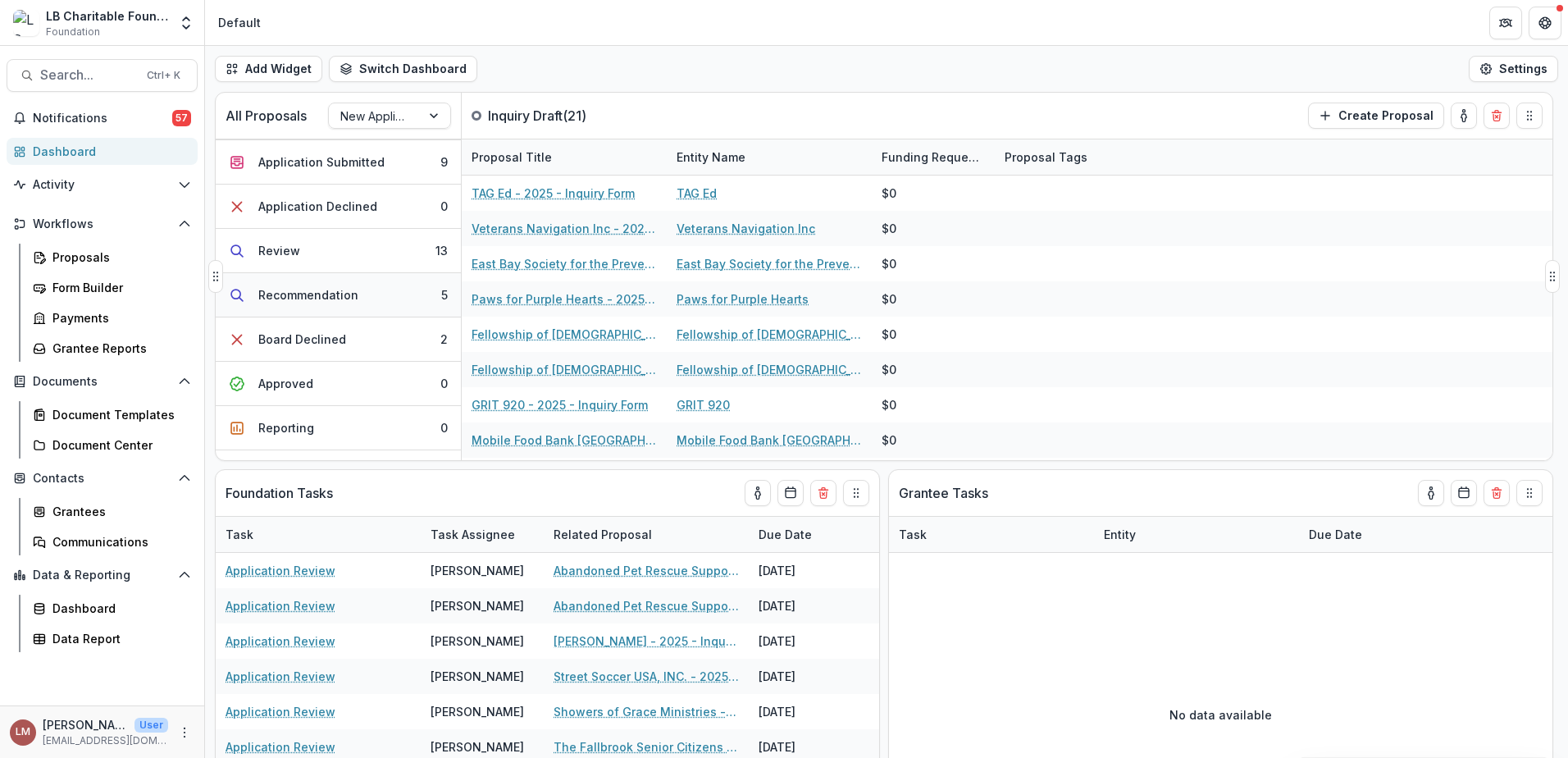
click at [323, 300] on div "Recommendation" at bounding box center [308, 295] width 100 height 17
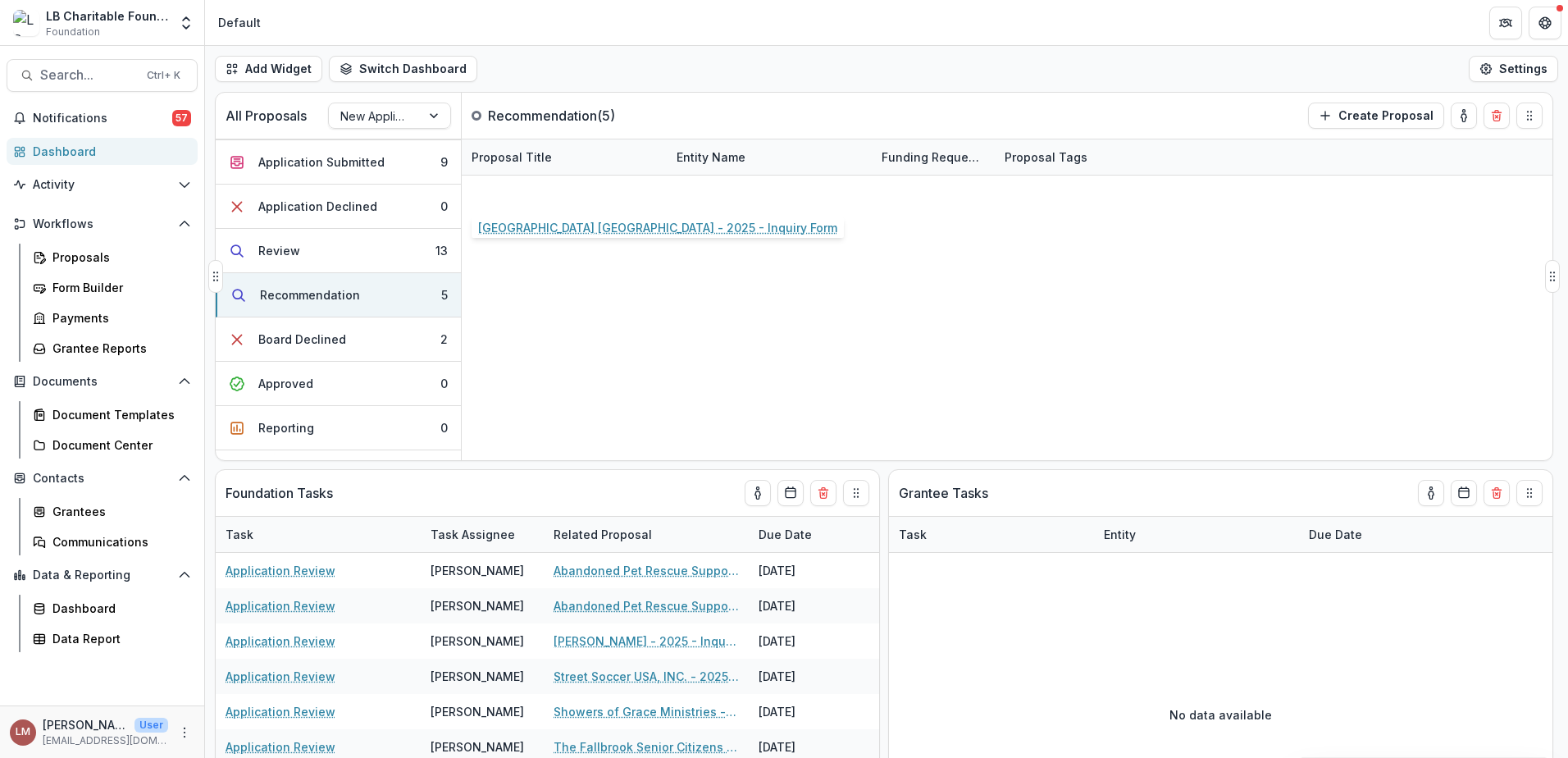
click at [527, 194] on link "[GEOGRAPHIC_DATA] [GEOGRAPHIC_DATA] - 2025 - Inquiry Form" at bounding box center [564, 192] width 185 height 17
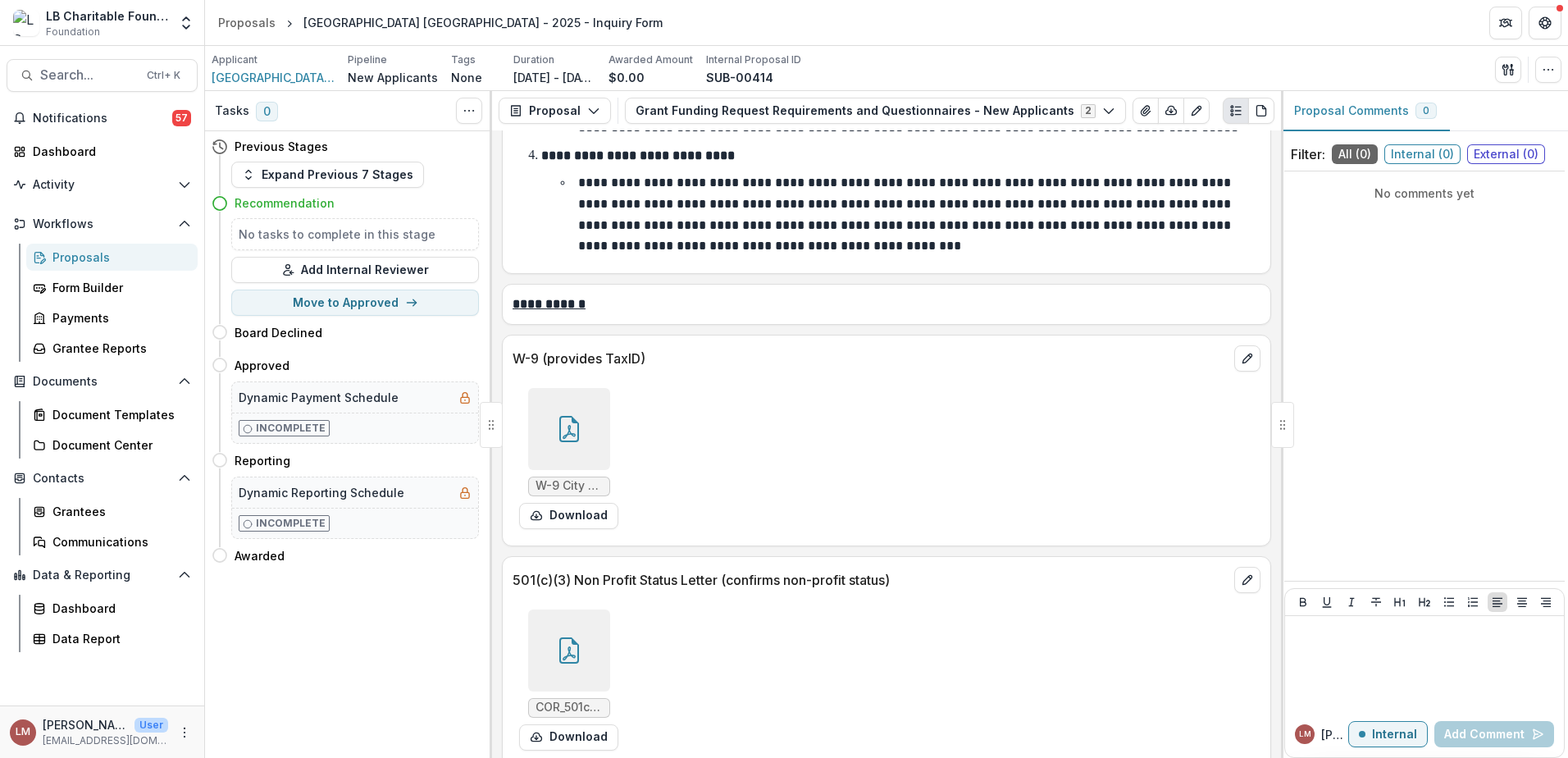
scroll to position [10292, 0]
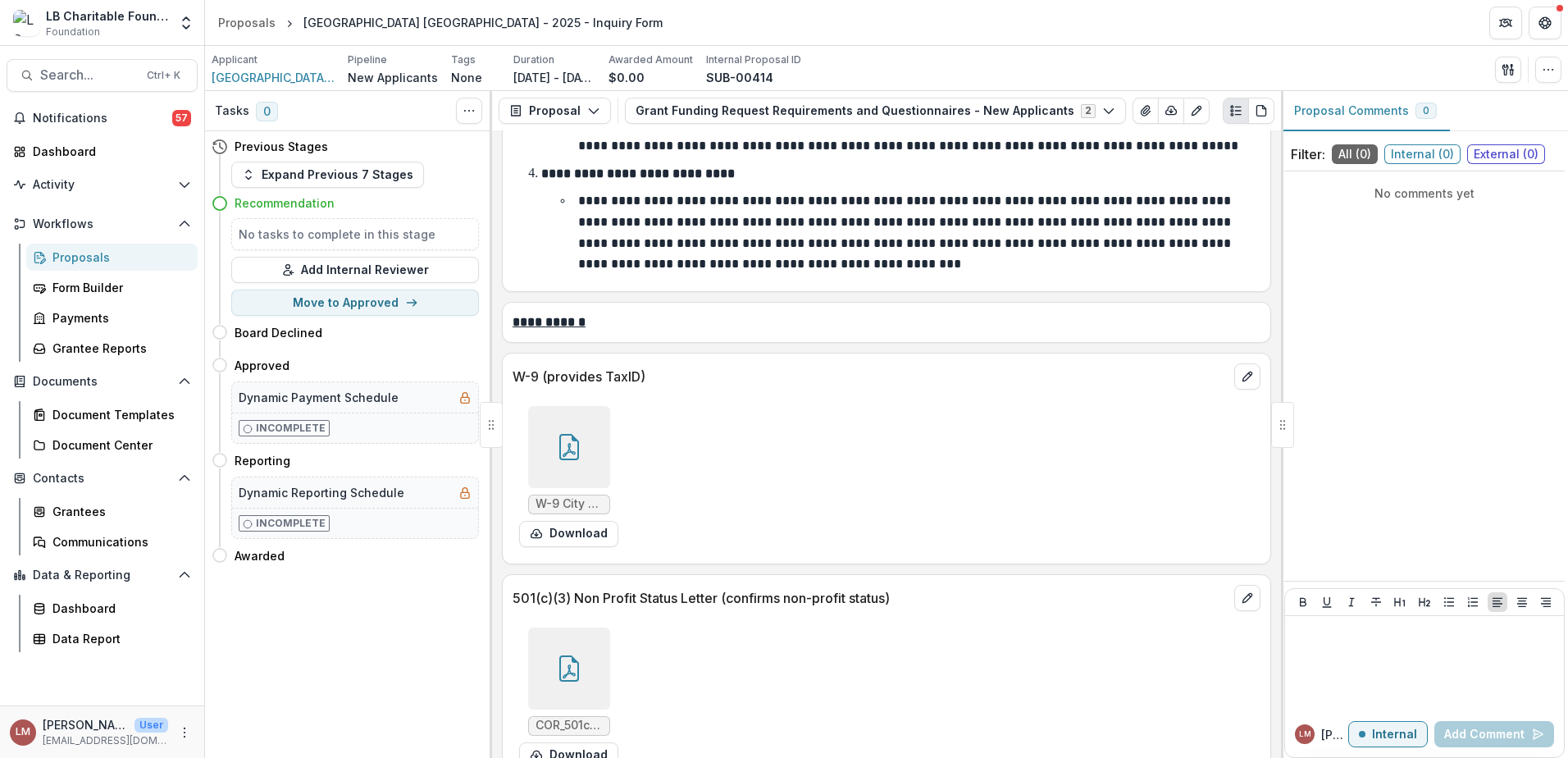
click at [553, 406] on div at bounding box center [569, 446] width 82 height 82
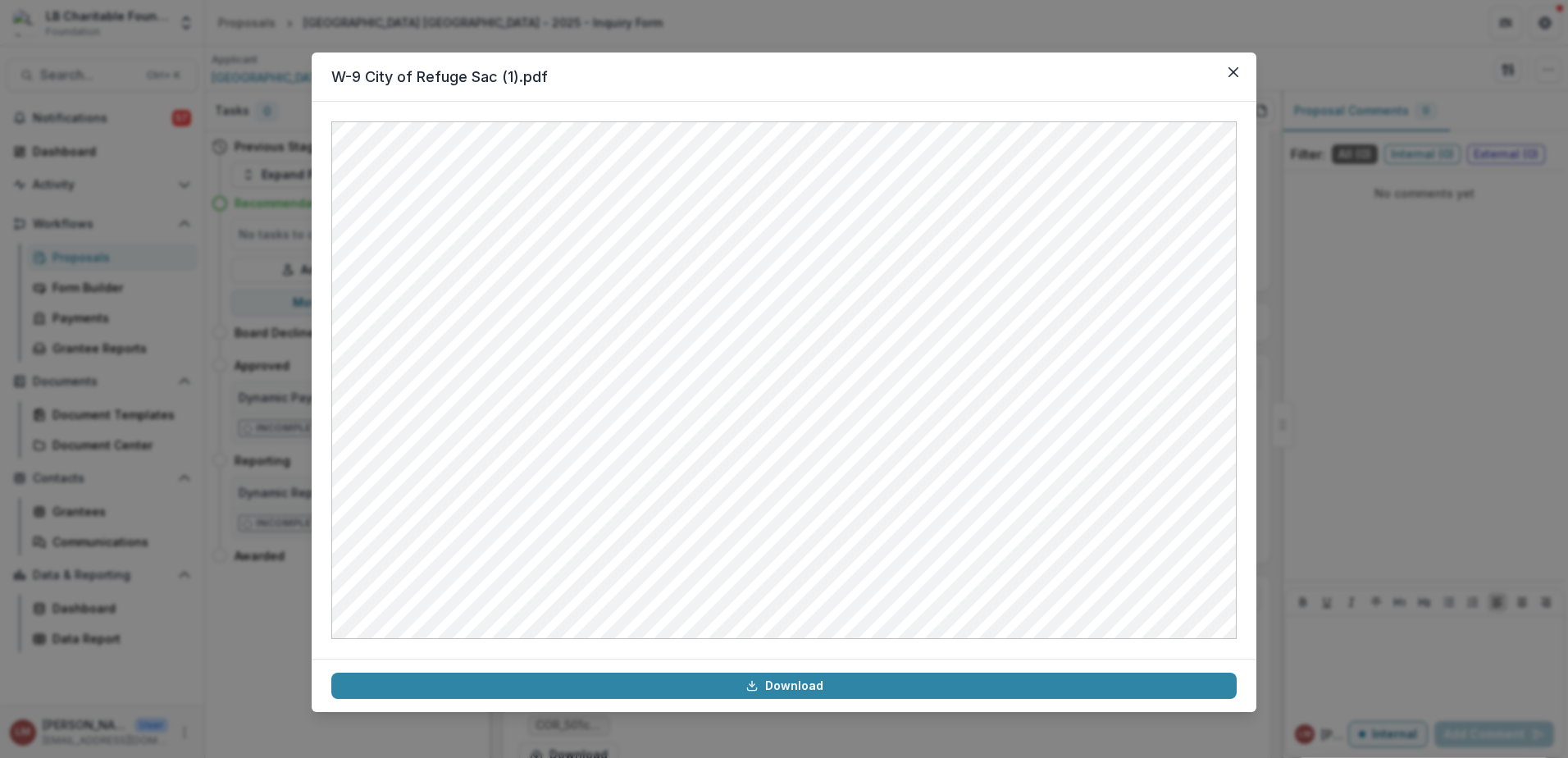
click at [302, 371] on div "W-9 City of Refuge Sac (1).pdf Download" at bounding box center [784, 379] width 1568 height 758
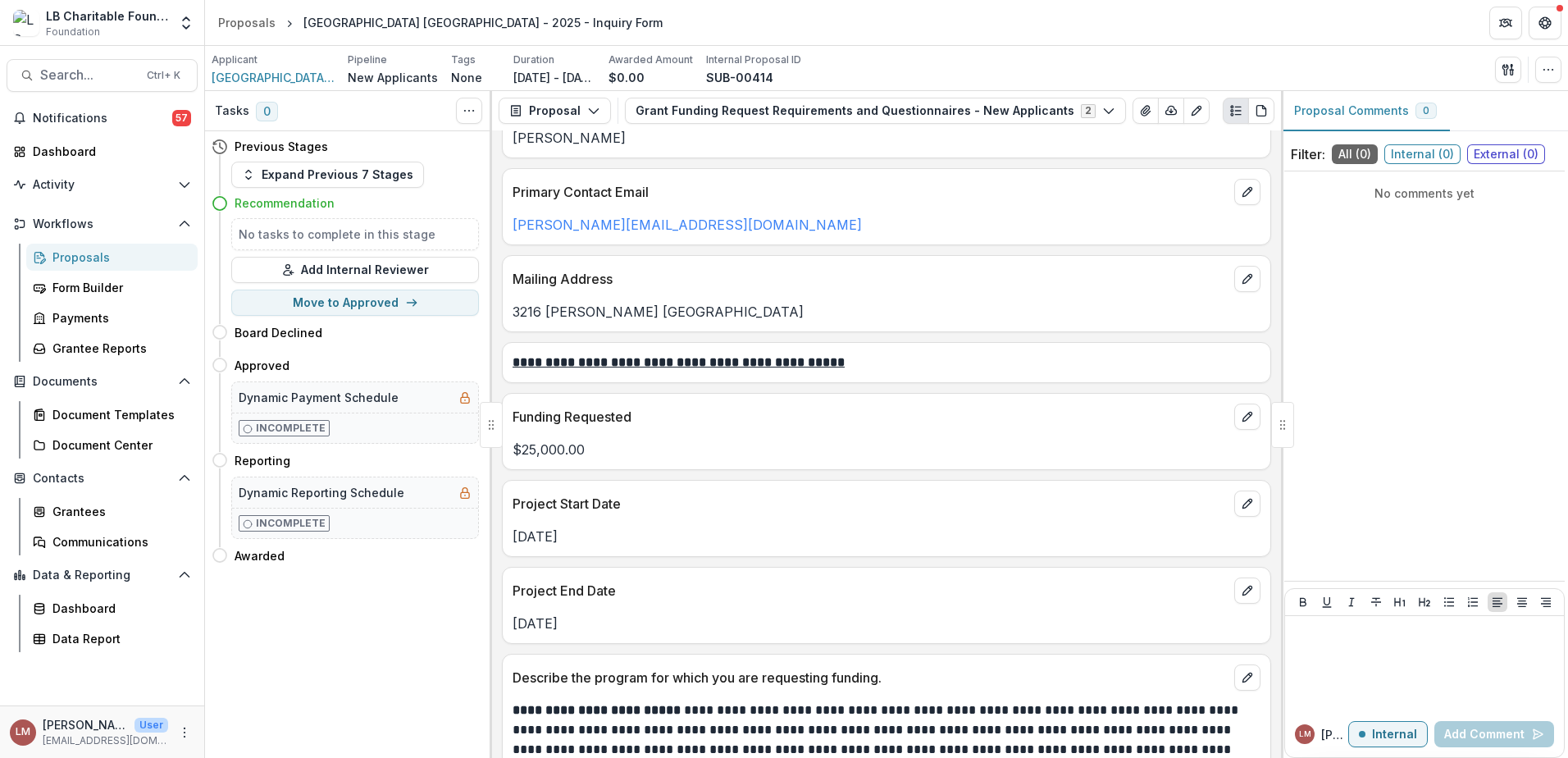
scroll to position [1634, 0]
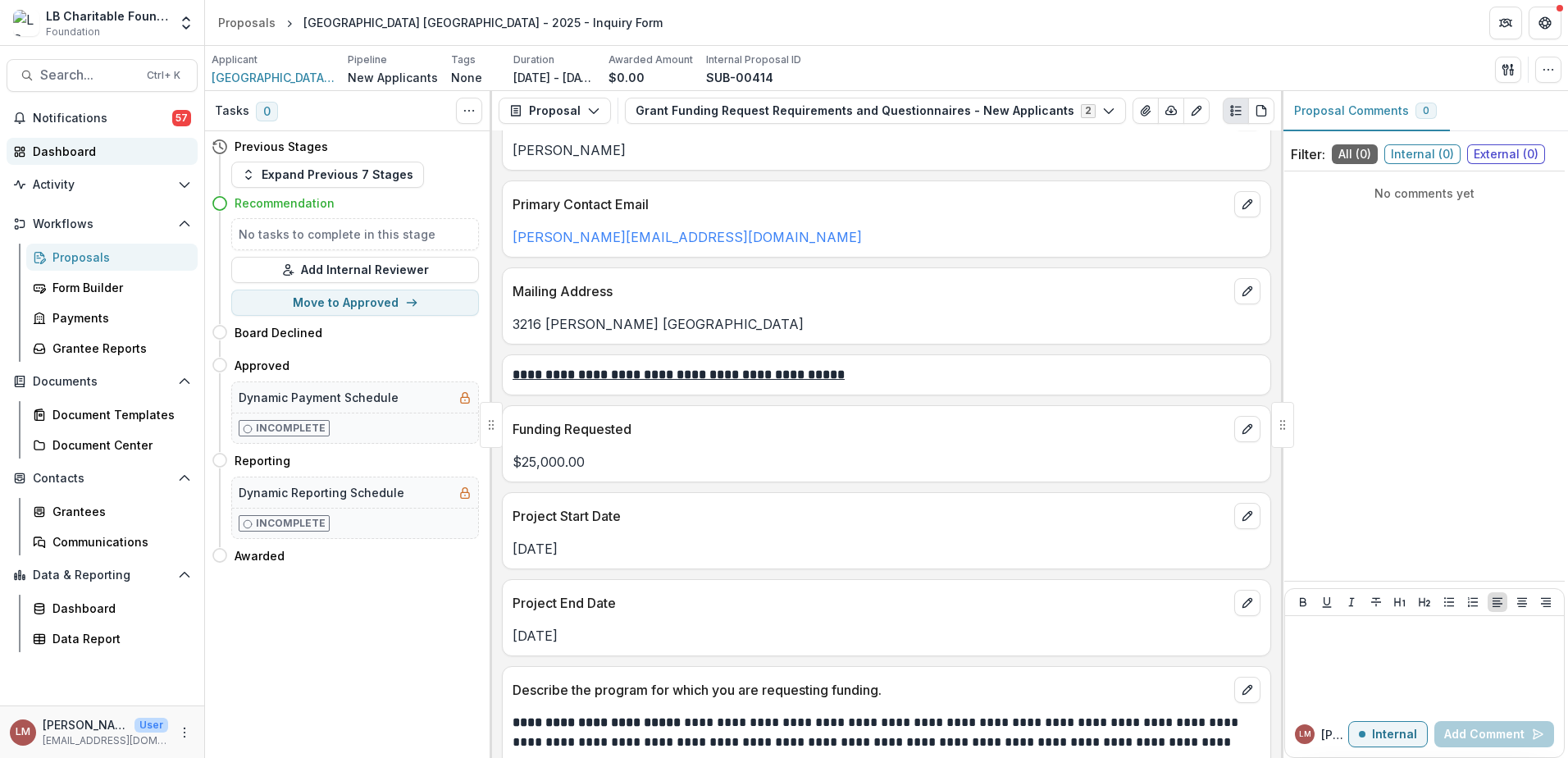
click at [82, 155] on div "Dashboard" at bounding box center [108, 151] width 152 height 17
